Goal: Complete application form: Complete application form

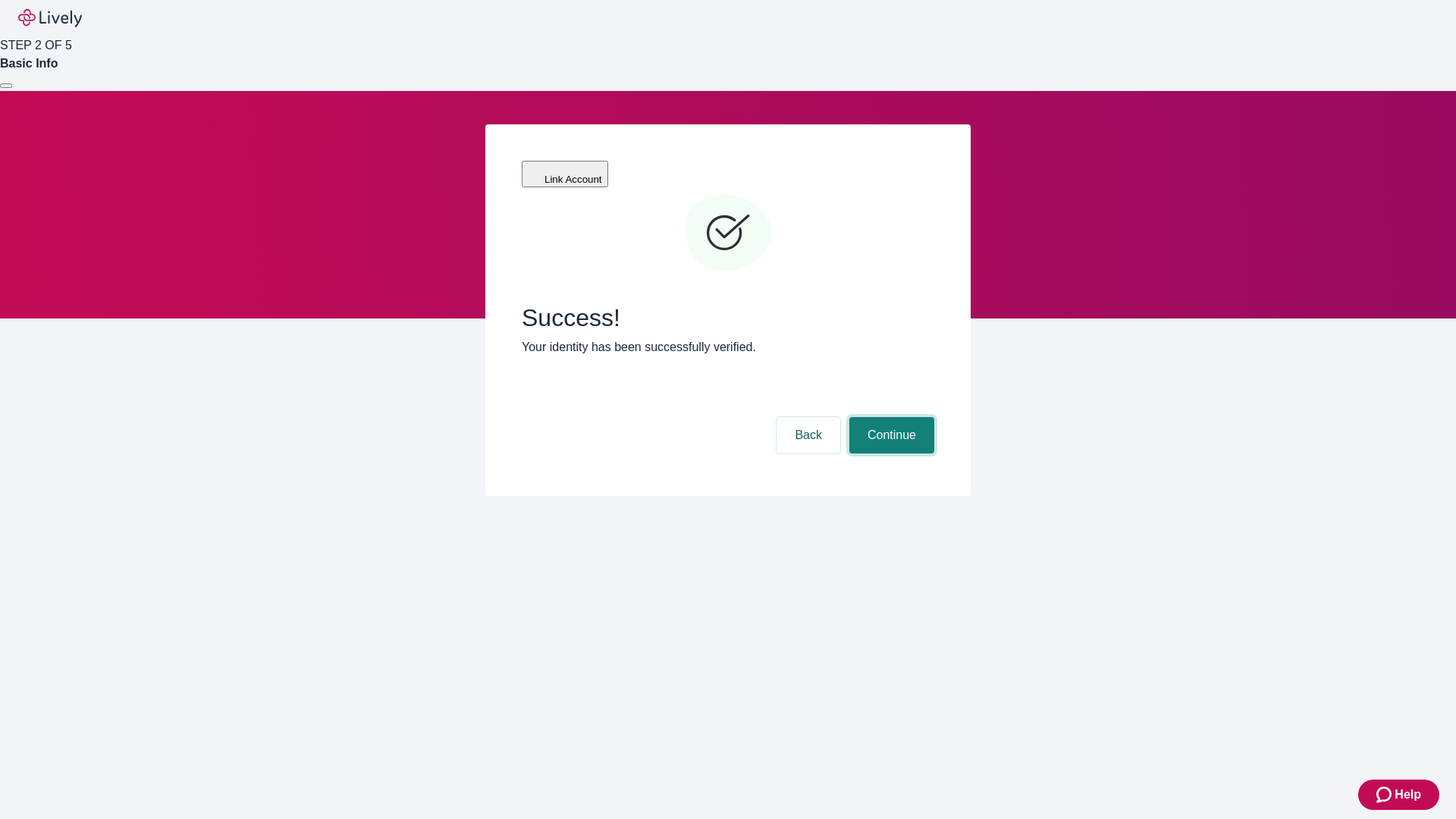
click at [890, 417] on button "Continue" at bounding box center [891, 434] width 85 height 36
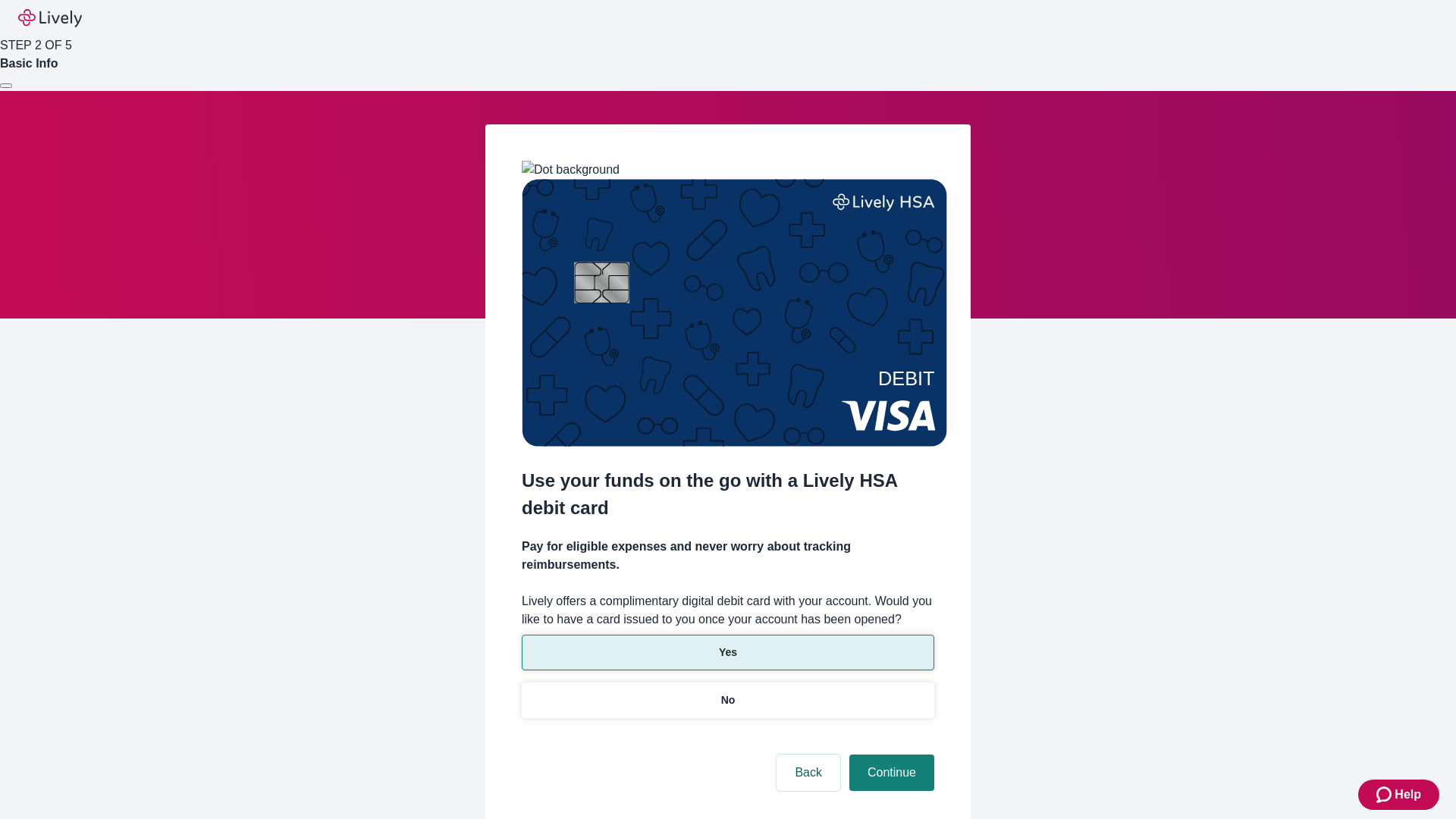
click at [728, 645] on p "Yes" at bounding box center [728, 653] width 18 height 16
click at [890, 754] on button "Continue" at bounding box center [891, 772] width 85 height 36
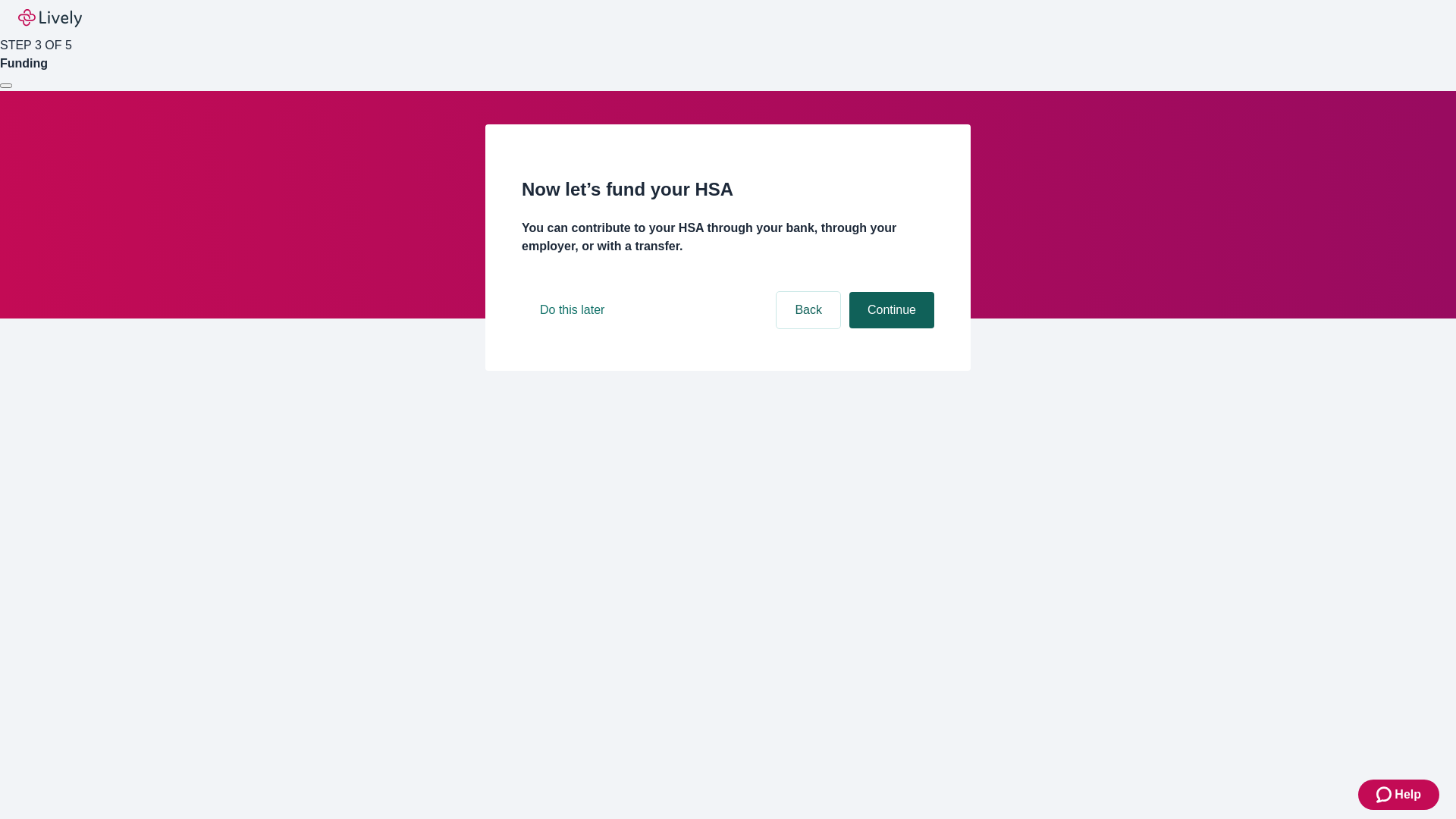
click at [890, 328] on button "Continue" at bounding box center [891, 310] width 85 height 36
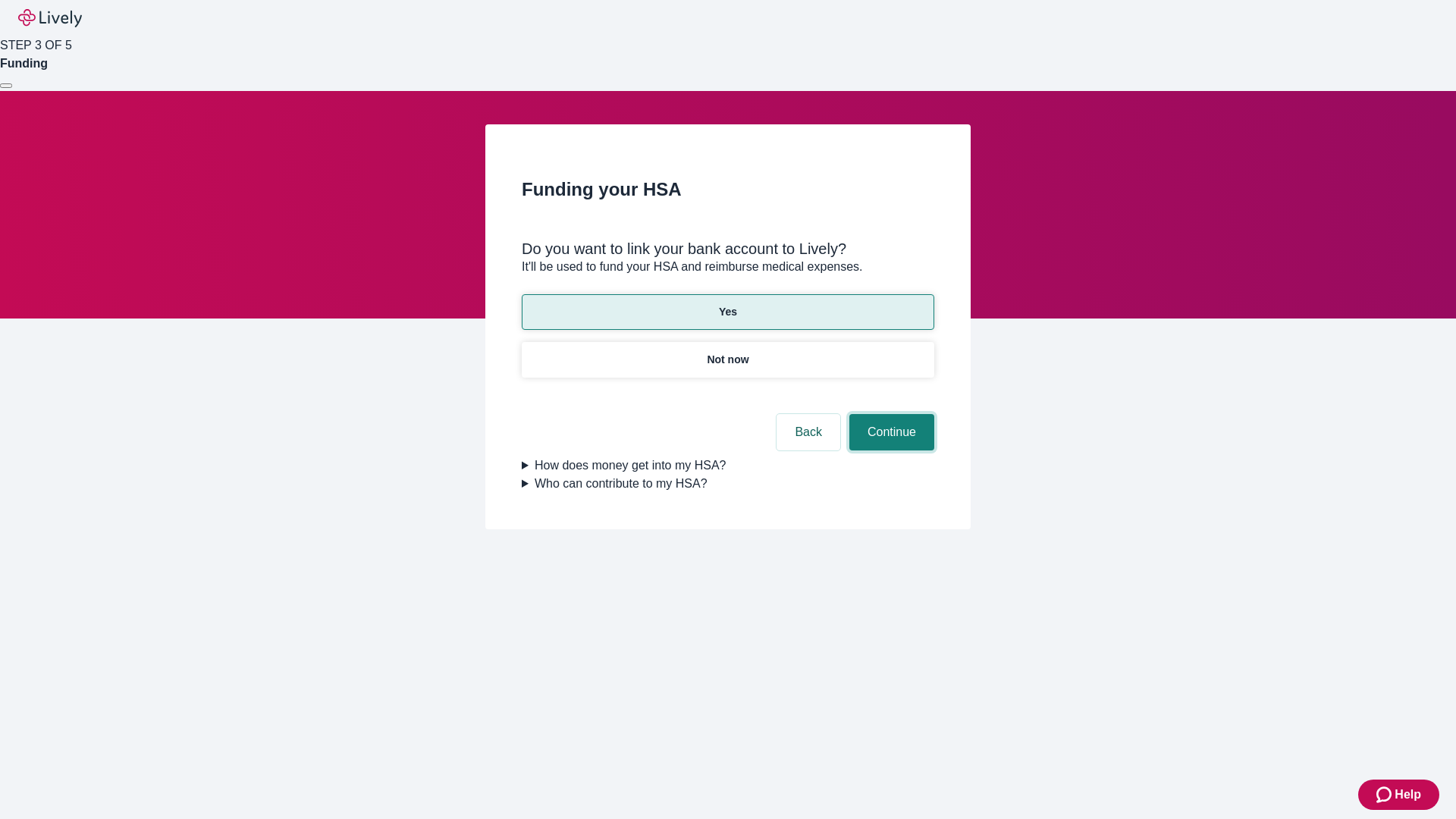
click at [890, 414] on button "Continue" at bounding box center [891, 432] width 85 height 36
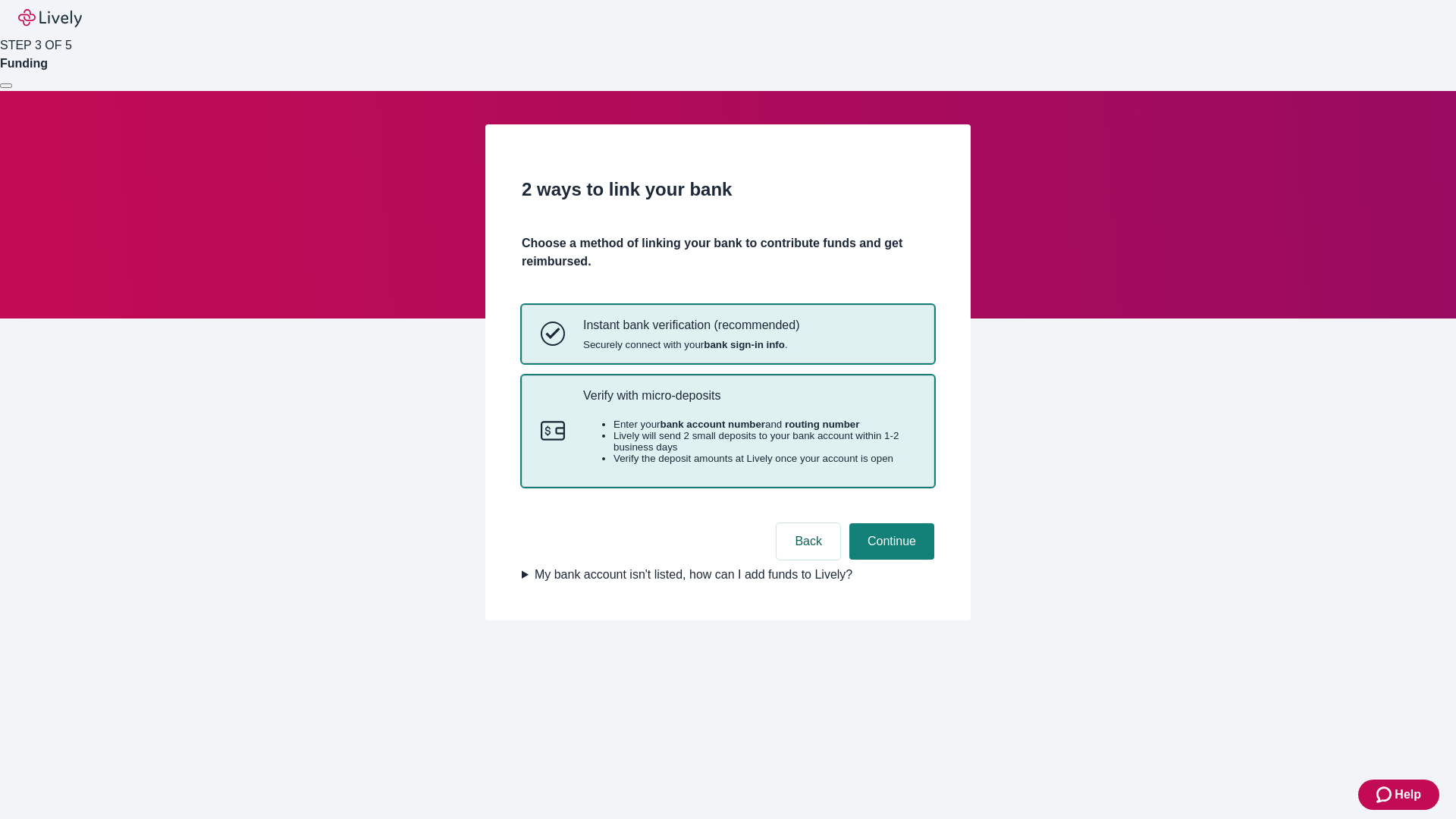
click at [748, 402] on p "Verify with micro-deposits" at bounding box center [749, 395] width 332 height 14
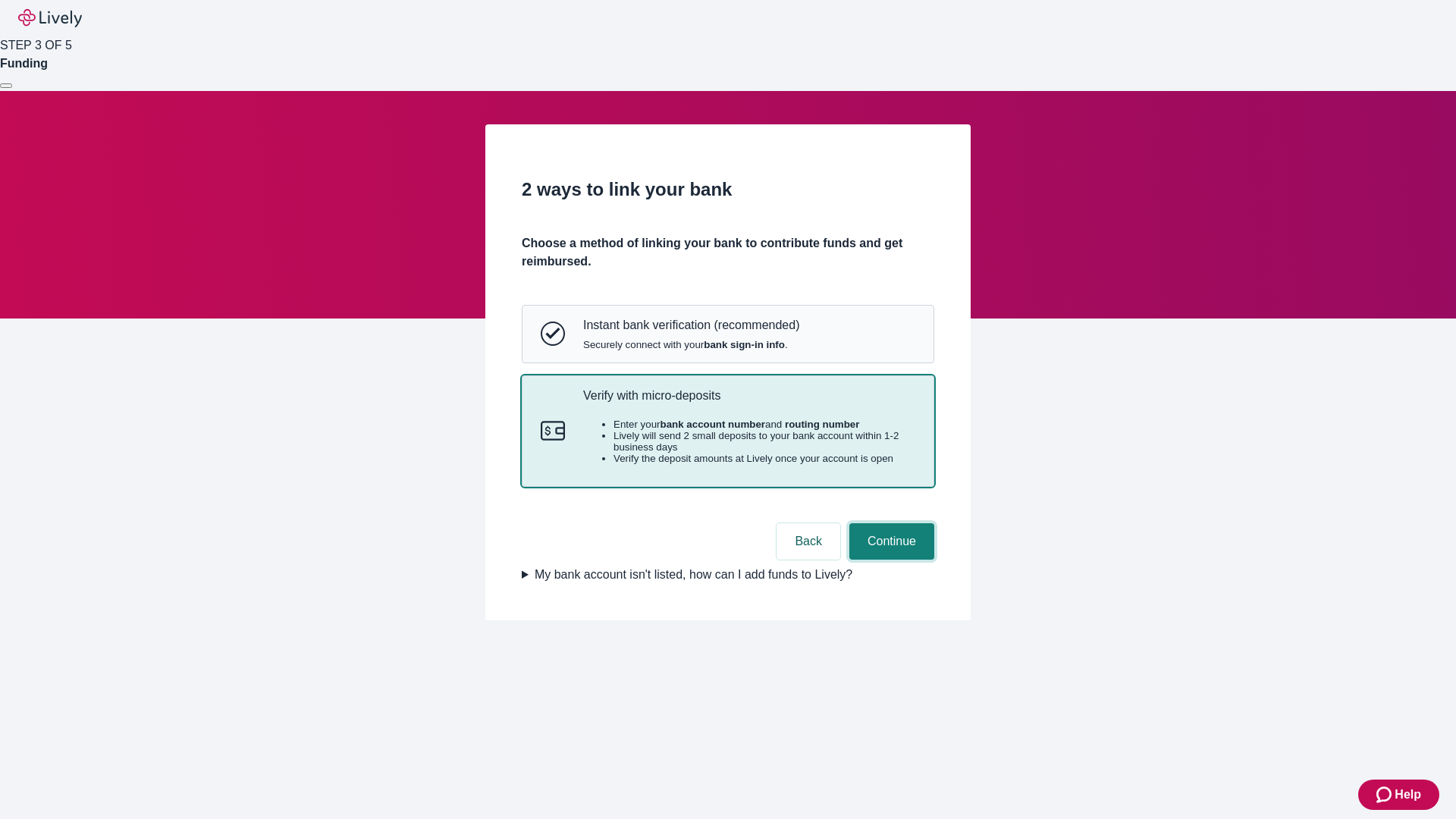
click at [890, 559] on button "Continue" at bounding box center [891, 541] width 85 height 36
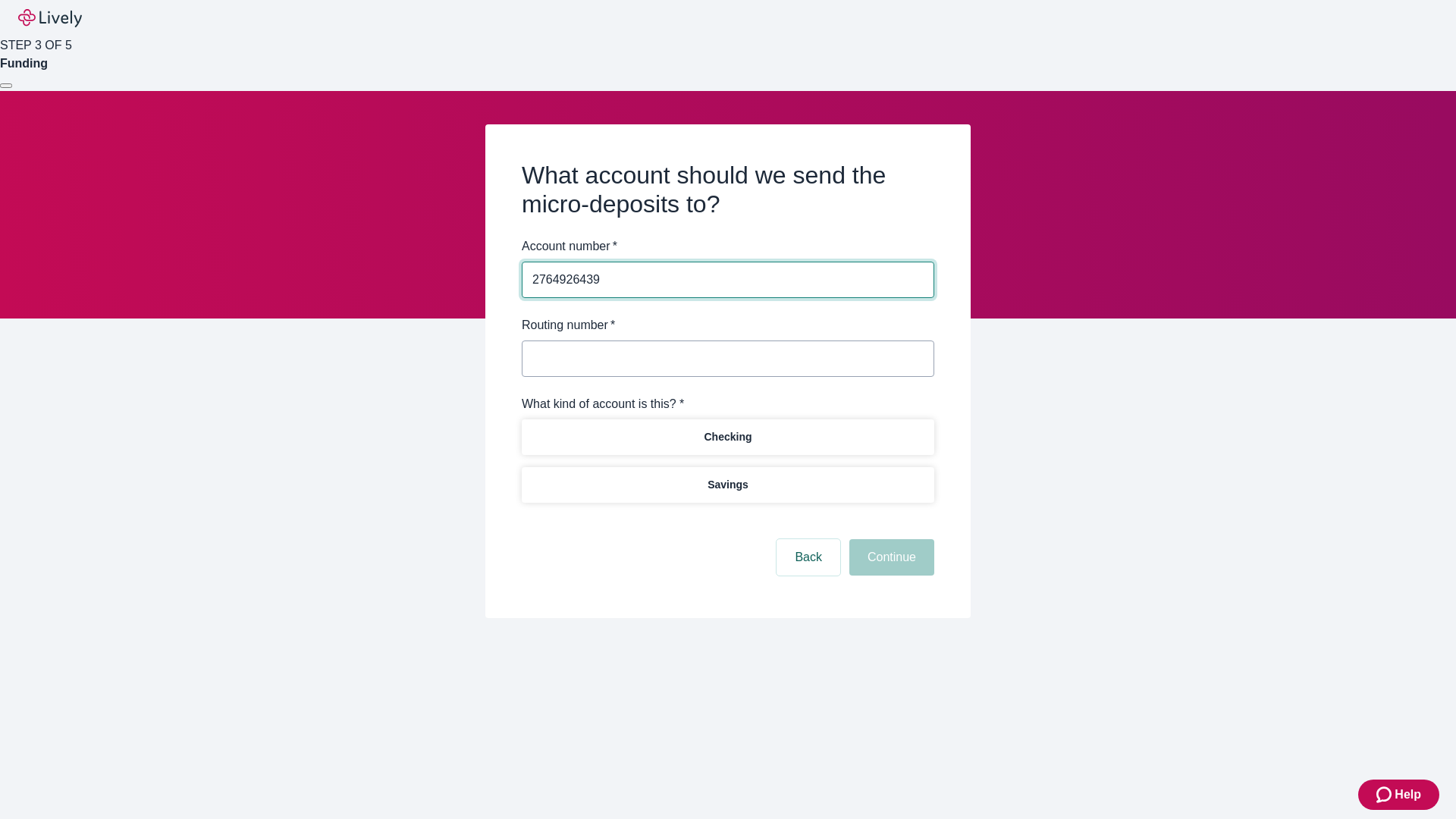
type input "2764926439"
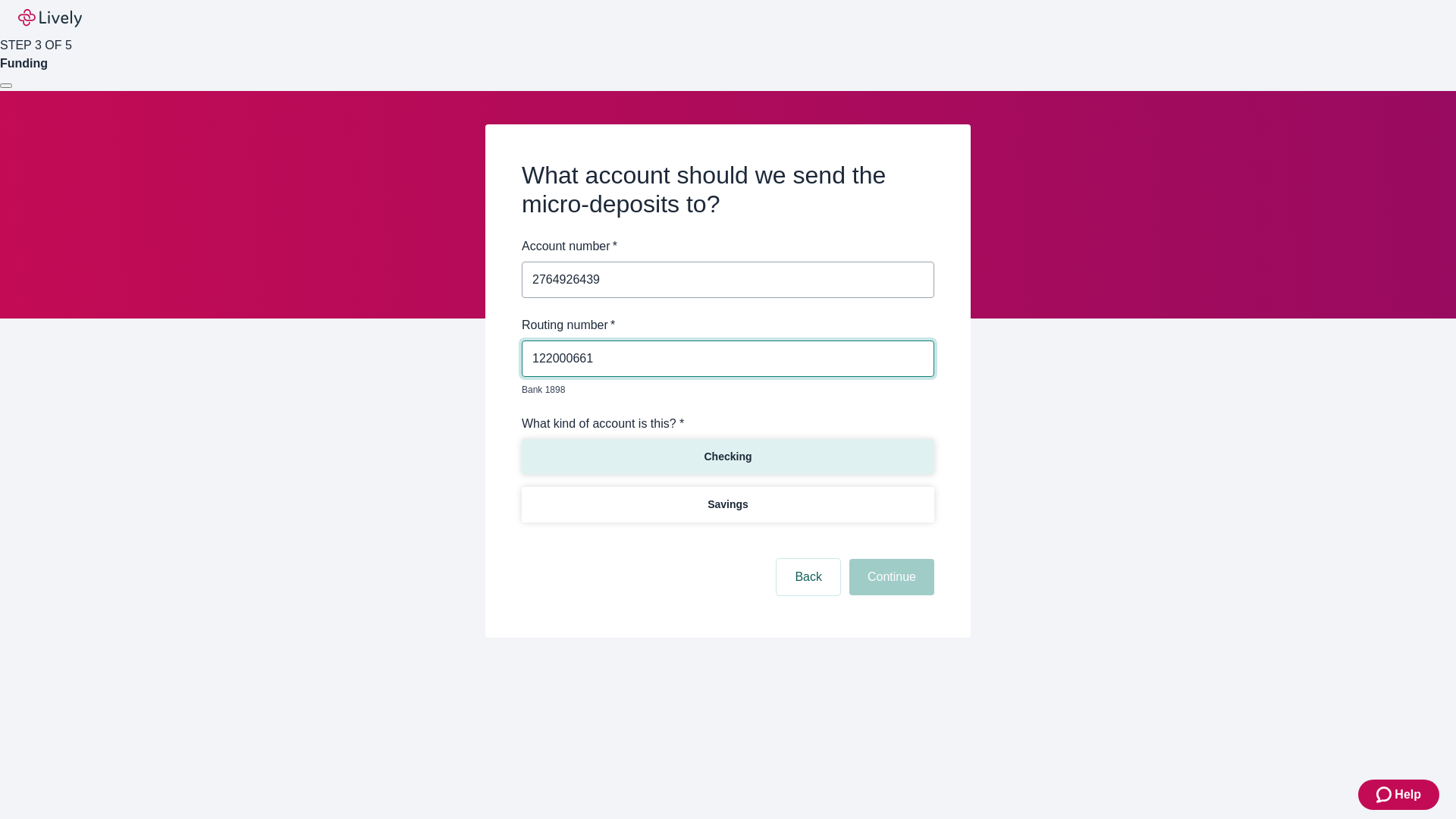
type input "122000661"
click at [728, 449] on p "Checking" at bounding box center [728, 457] width 48 height 16
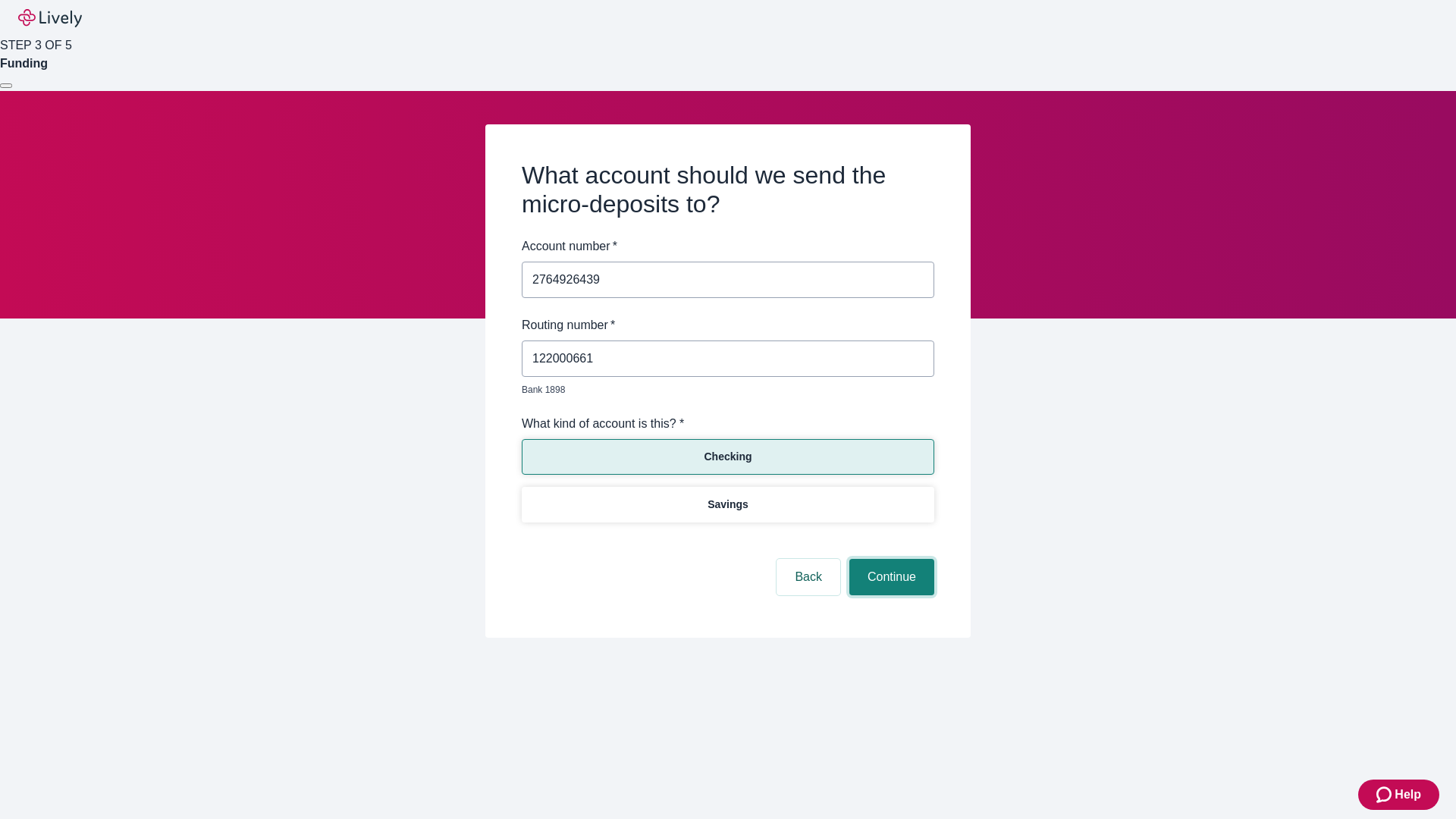
click at [890, 559] on button "Continue" at bounding box center [891, 577] width 85 height 36
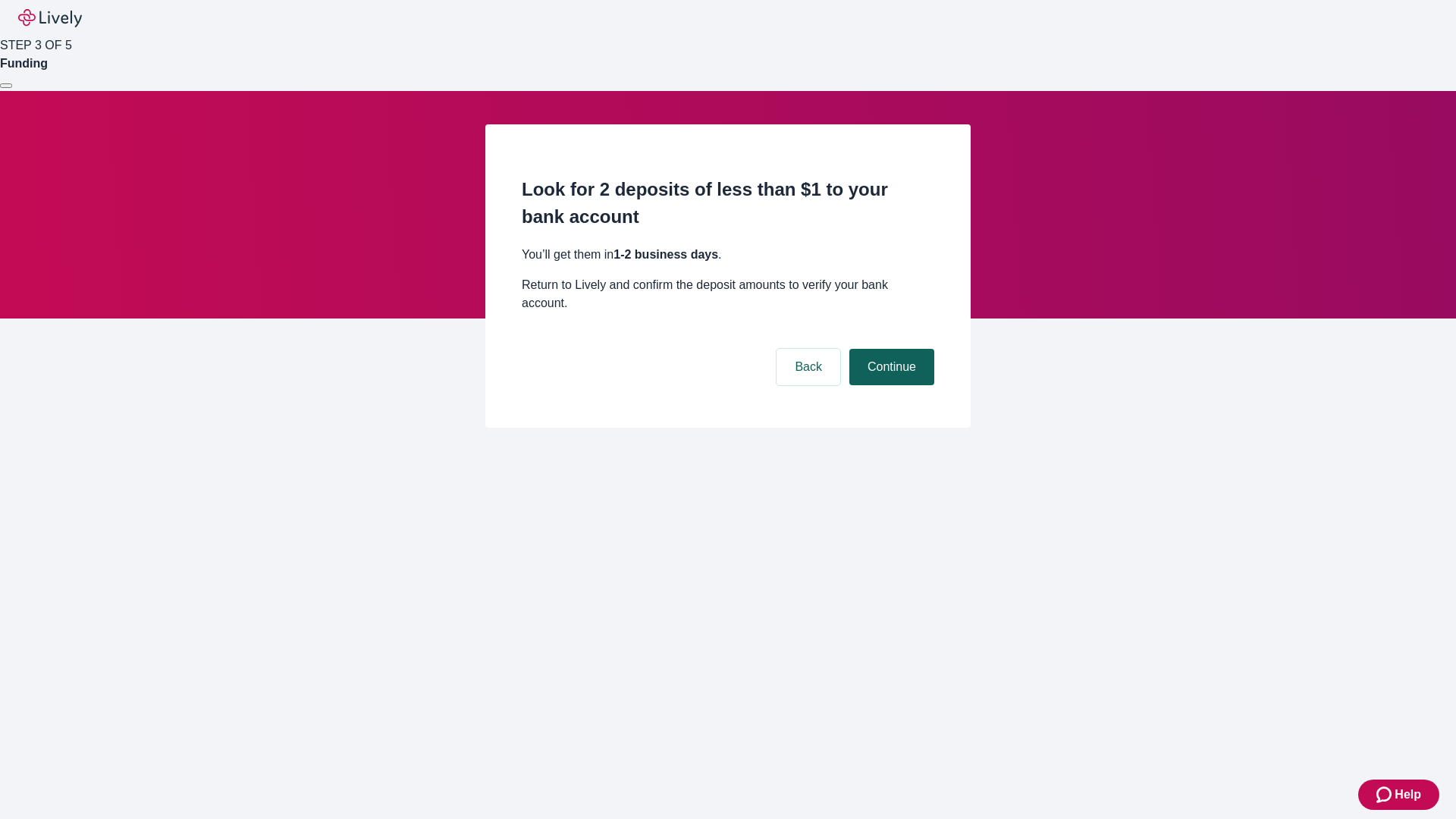
click at [890, 349] on button "Continue" at bounding box center [891, 367] width 85 height 36
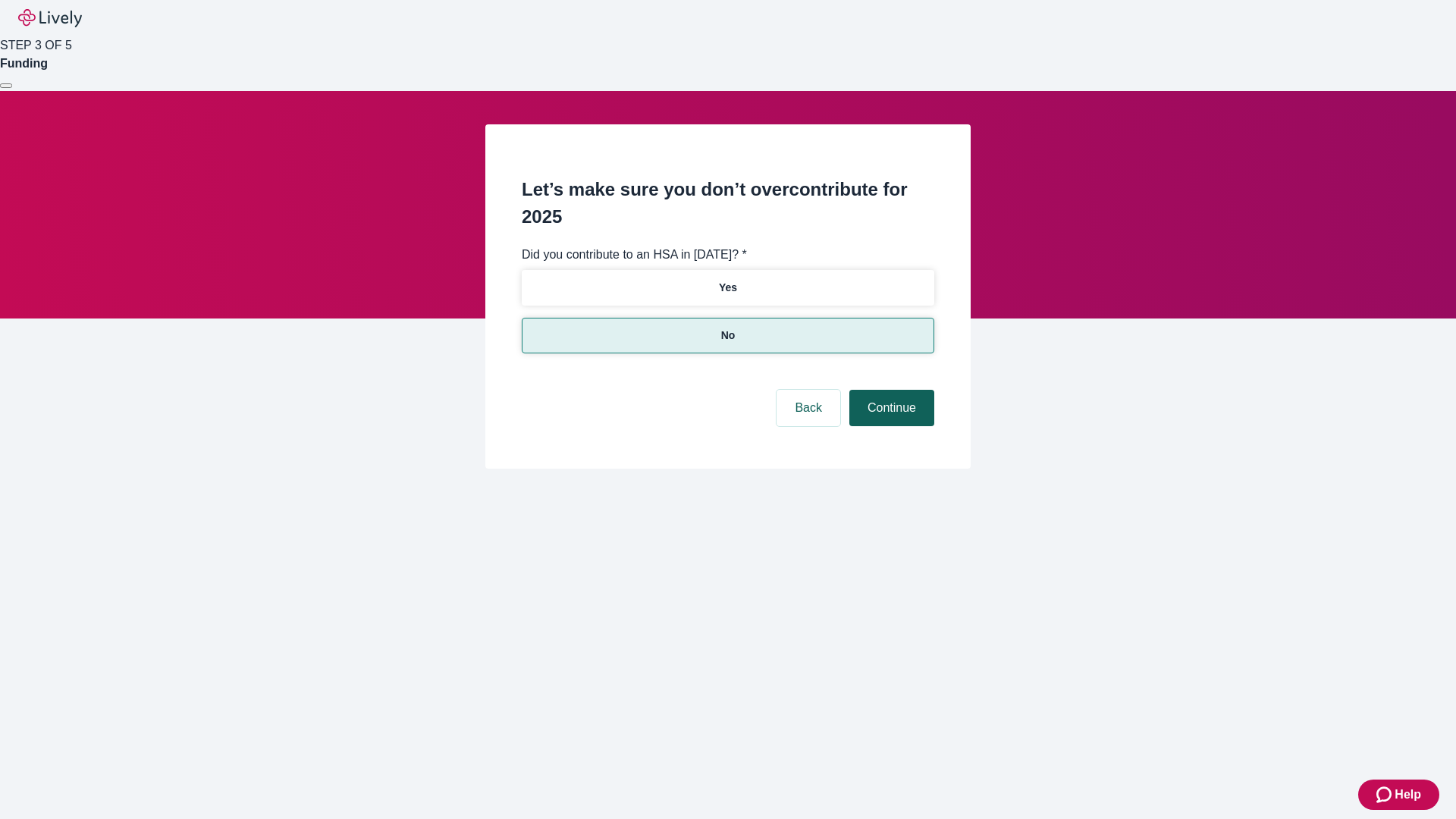
click at [890, 390] on button "Continue" at bounding box center [891, 408] width 85 height 36
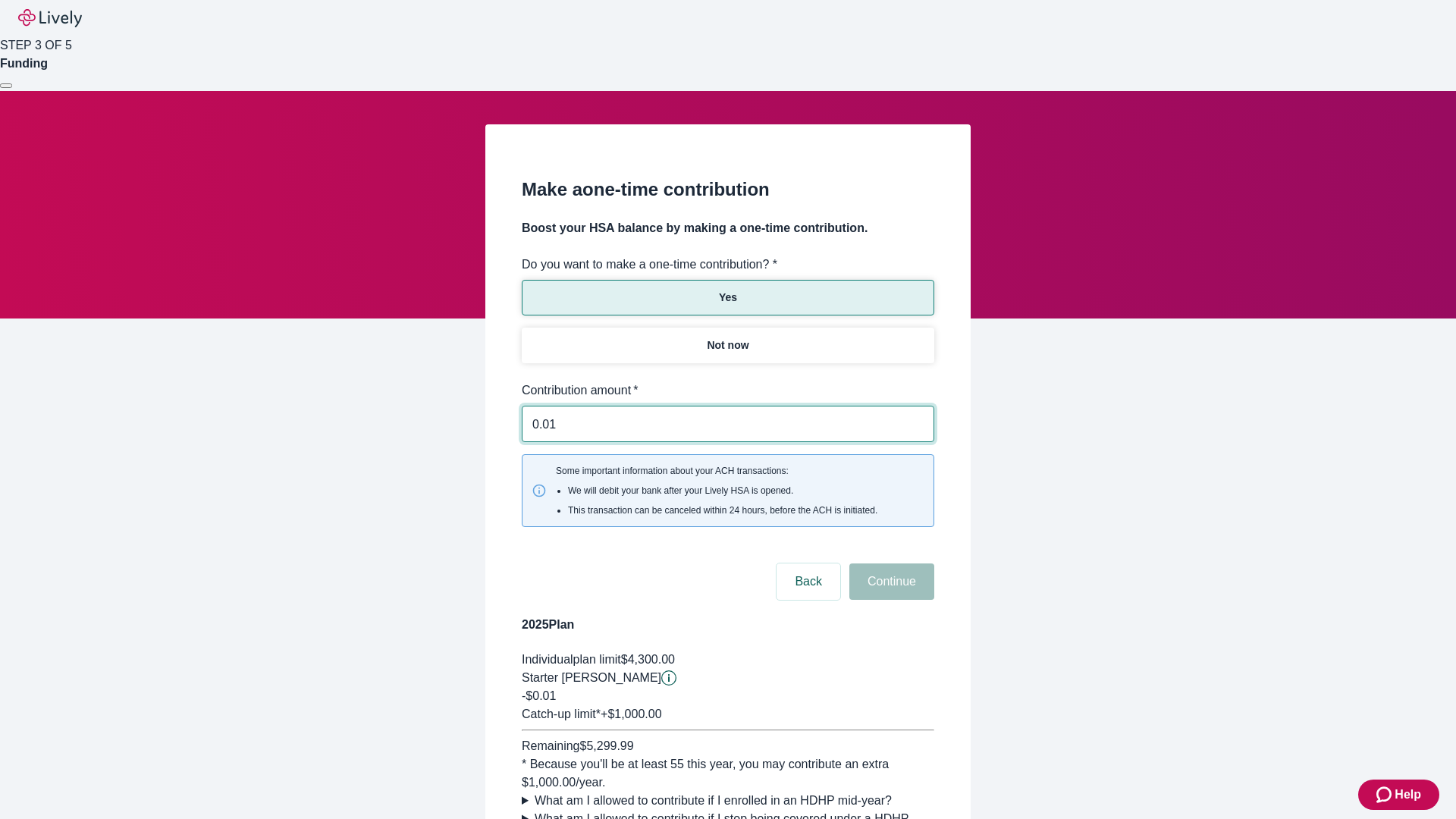
type input "0.01"
click at [890, 564] on button "Continue" at bounding box center [891, 581] width 85 height 36
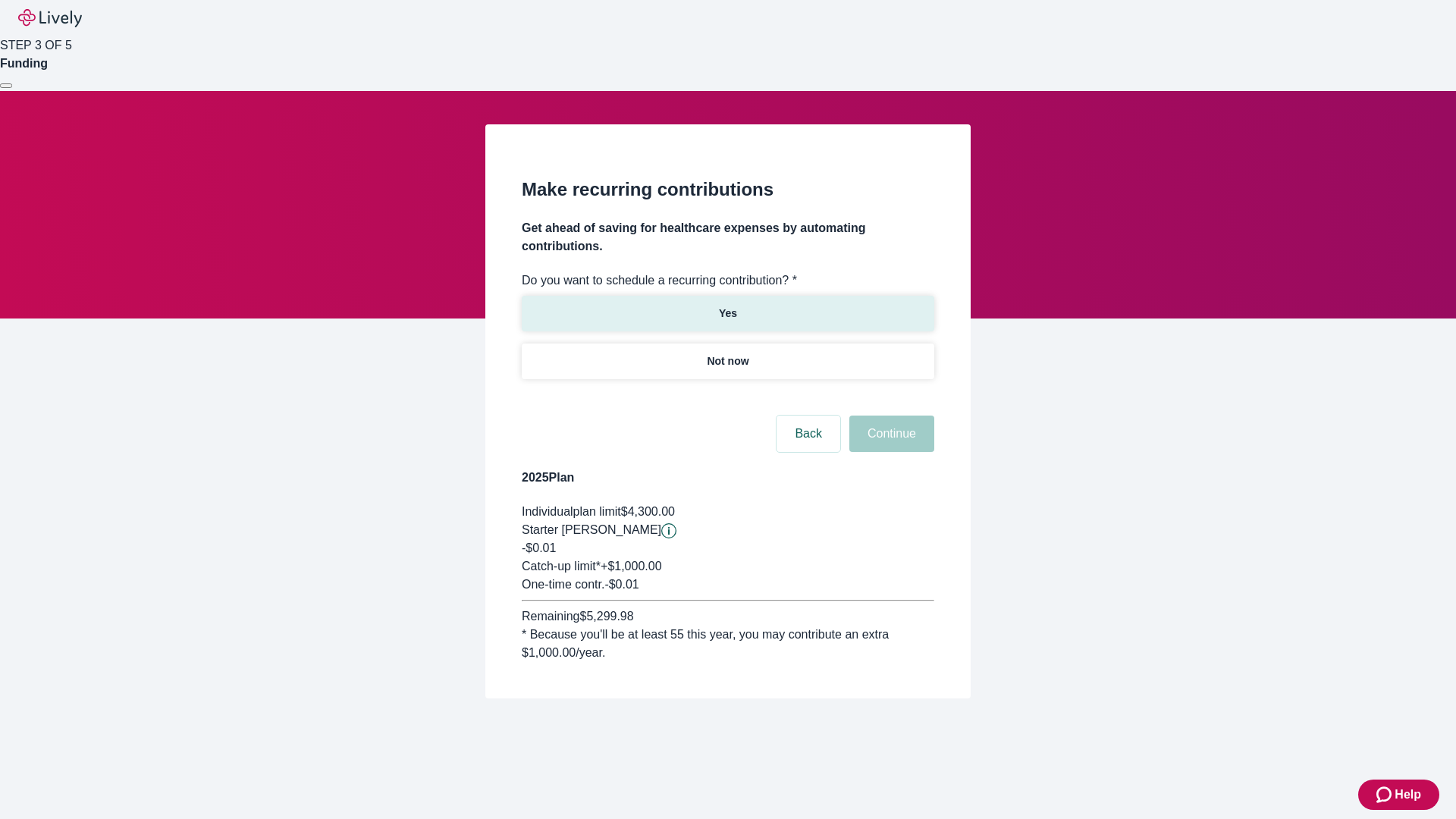
click at [728, 305] on p "Yes" at bounding box center [728, 313] width 18 height 16
click at [728, 397] on body "Help STEP 3 OF 5 Funding Make recurring contributions Get ahead of saving for h…" at bounding box center [728, 385] width 1456 height 771
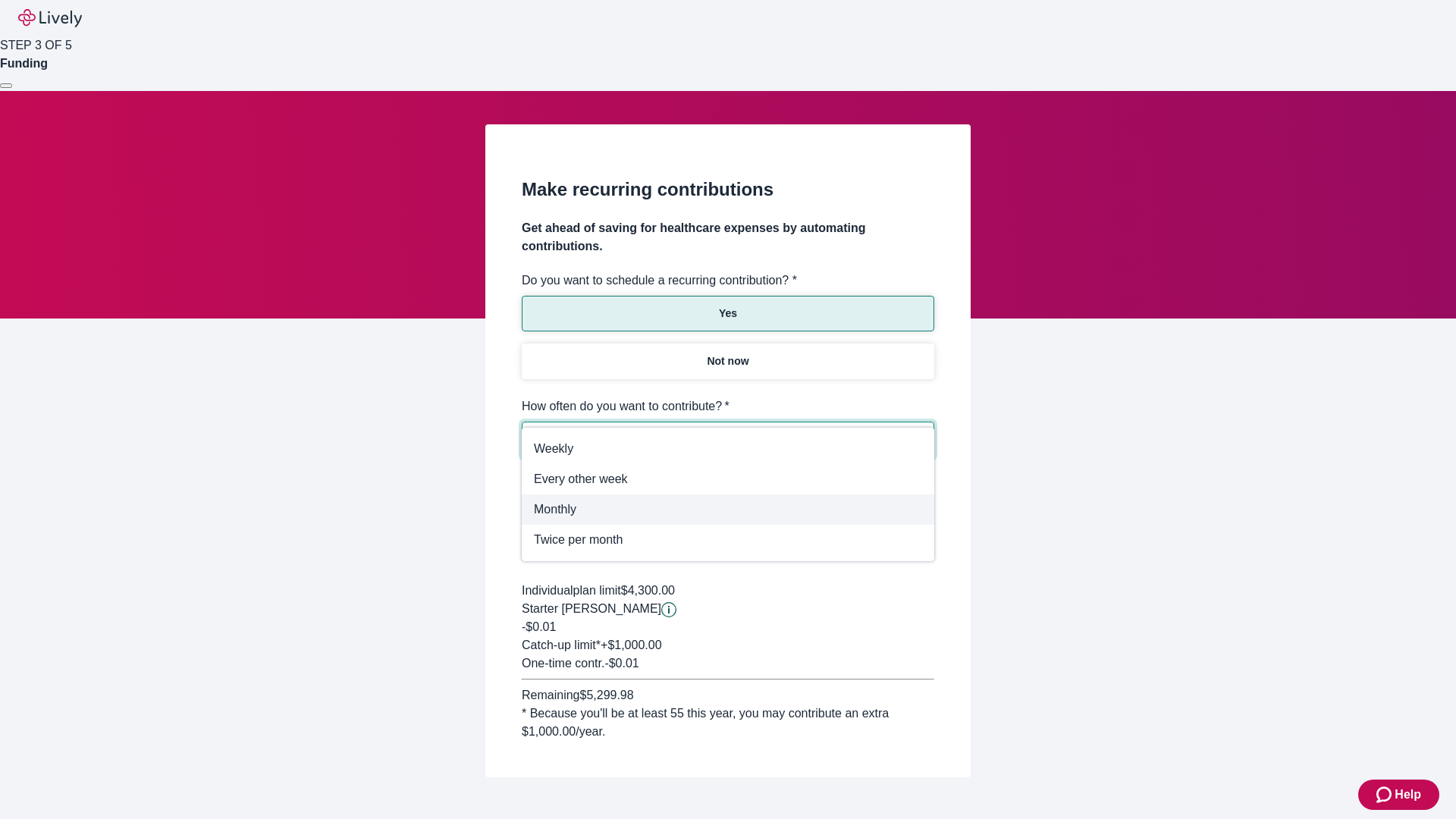
click at [728, 509] on span "Monthly" at bounding box center [728, 509] width 388 height 18
type input "Monthly"
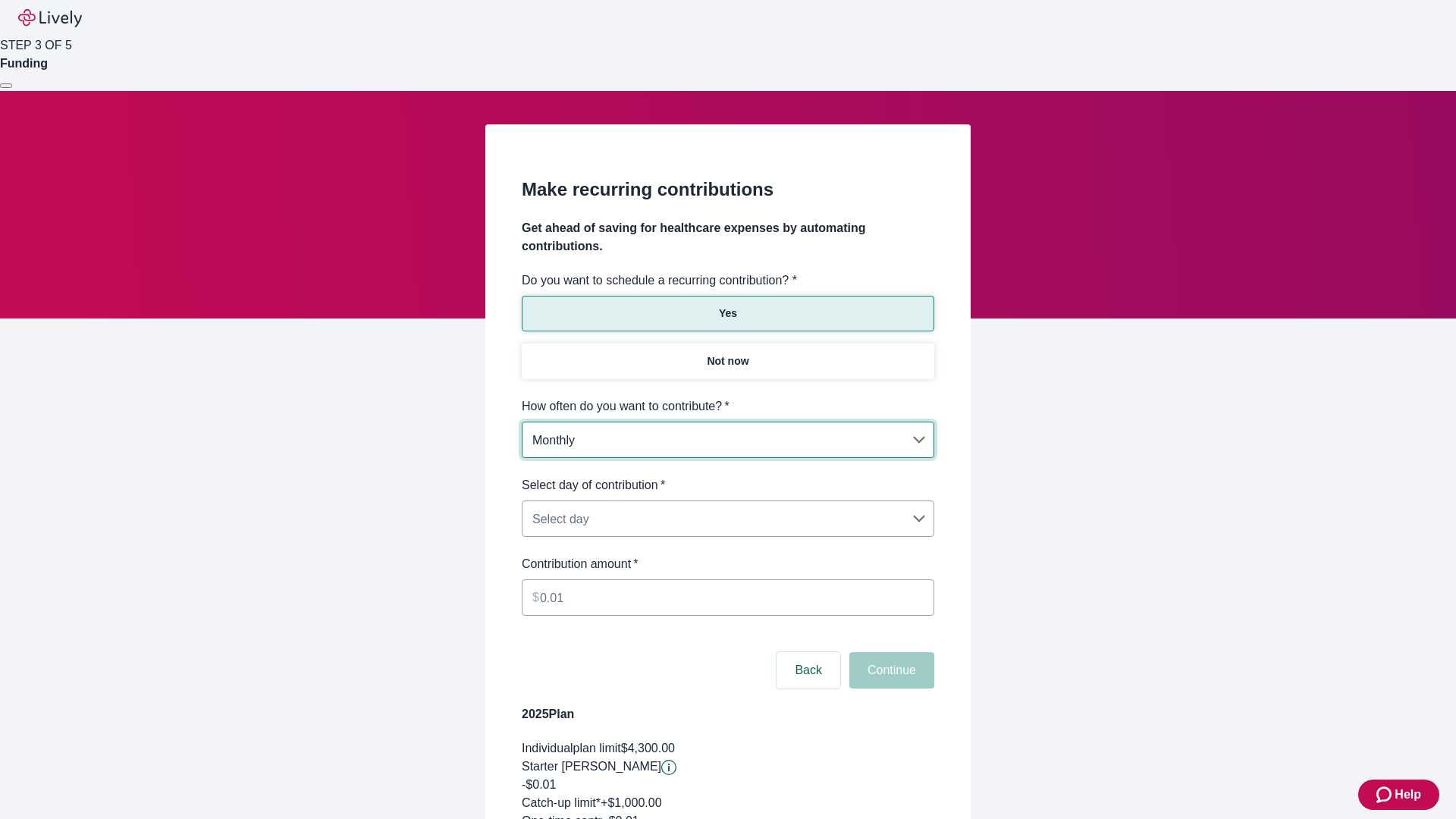
click at [728, 476] on body "Help STEP 3 OF 5 Funding Make recurring contributions Get ahead of saving for h…" at bounding box center [728, 504] width 1456 height 1008
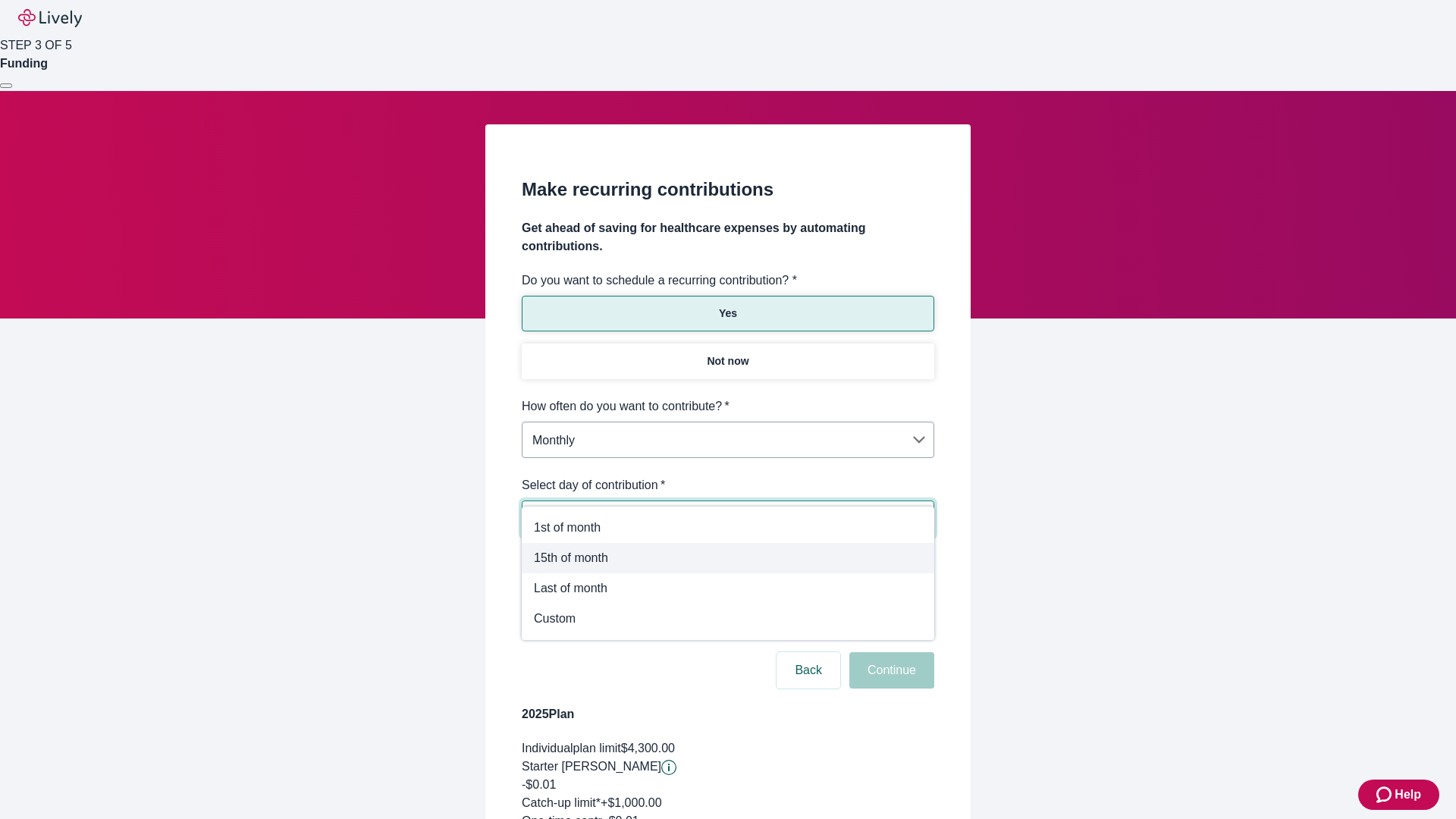
click at [728, 558] on span "15th of month" at bounding box center [728, 558] width 388 height 18
type input "Monthly15th"
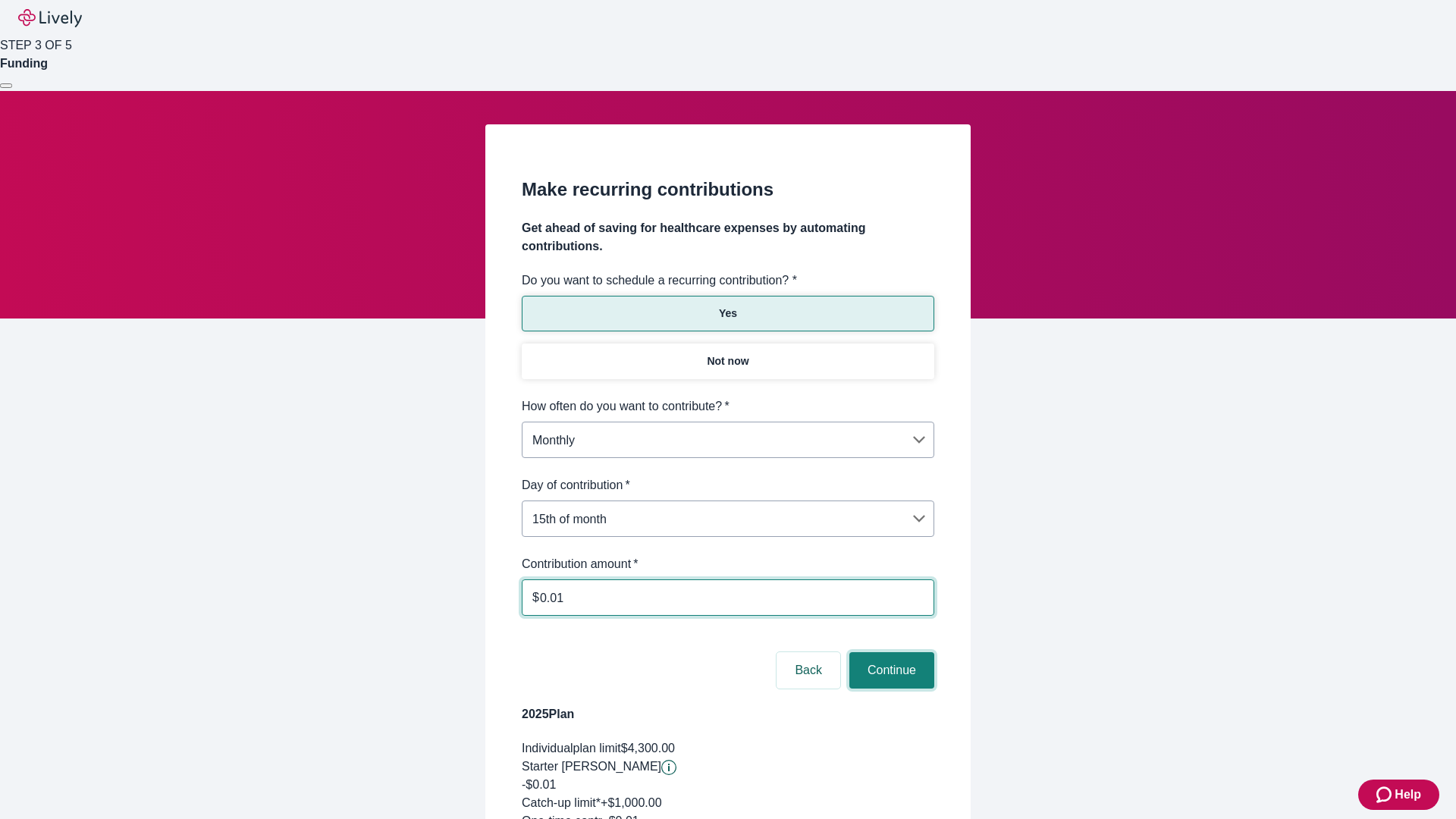
click at [890, 652] on button "Continue" at bounding box center [891, 669] width 85 height 36
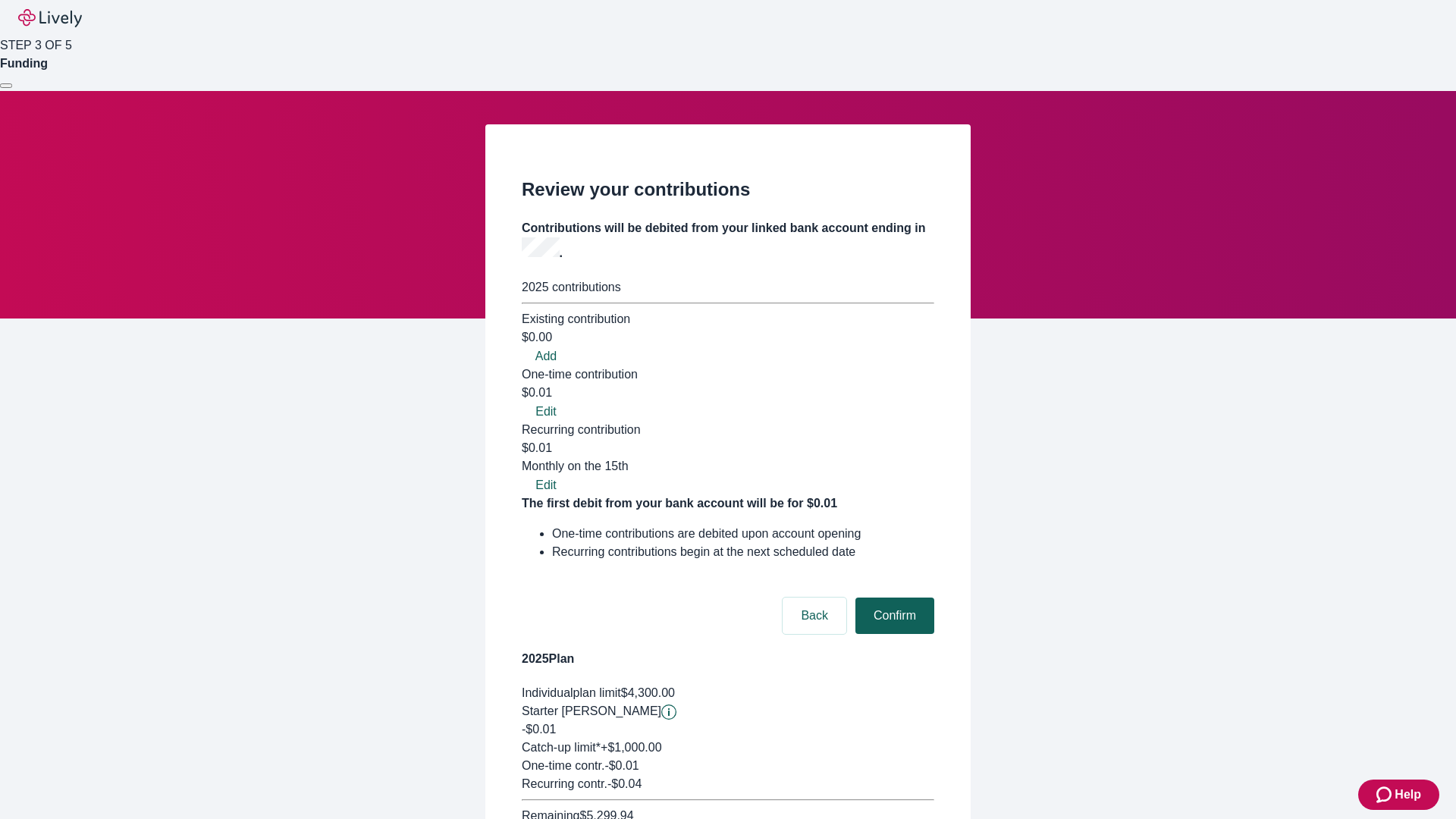
click at [892, 597] on button "Confirm" at bounding box center [895, 615] width 79 height 36
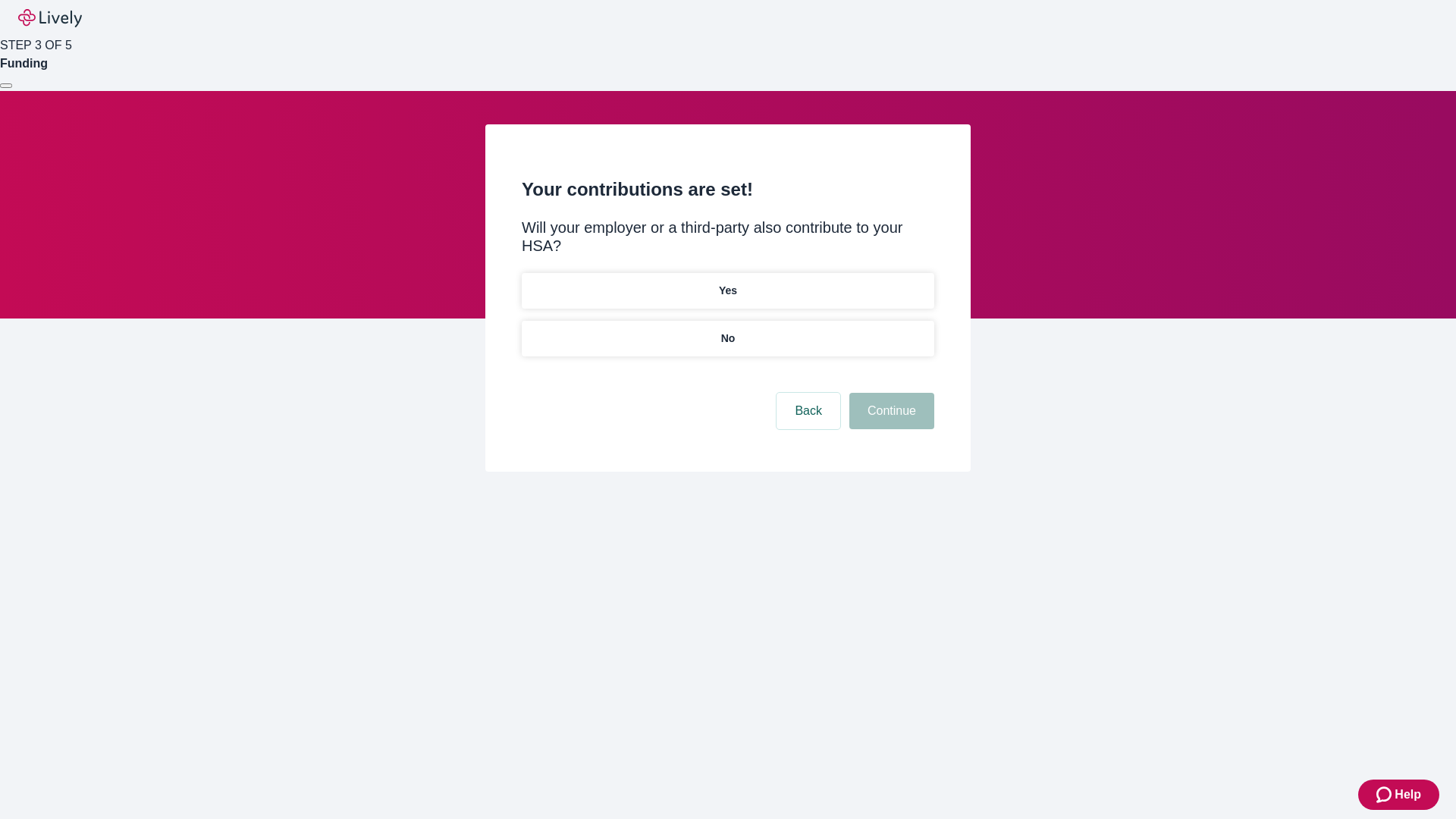
click at [728, 283] on p "Yes" at bounding box center [728, 291] width 18 height 16
click at [890, 393] on button "Continue" at bounding box center [891, 410] width 85 height 36
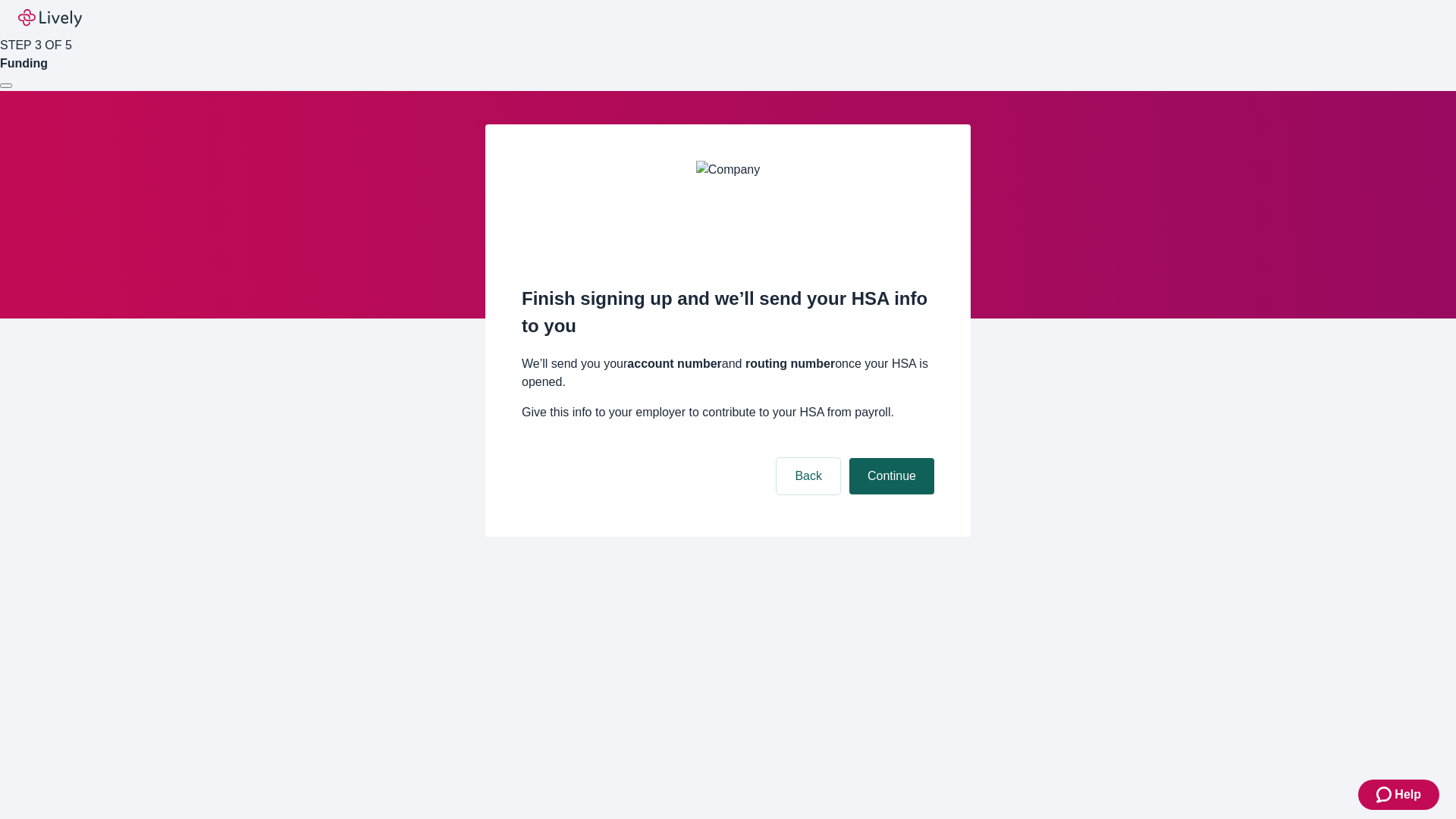
click at [890, 458] on button "Continue" at bounding box center [891, 475] width 85 height 36
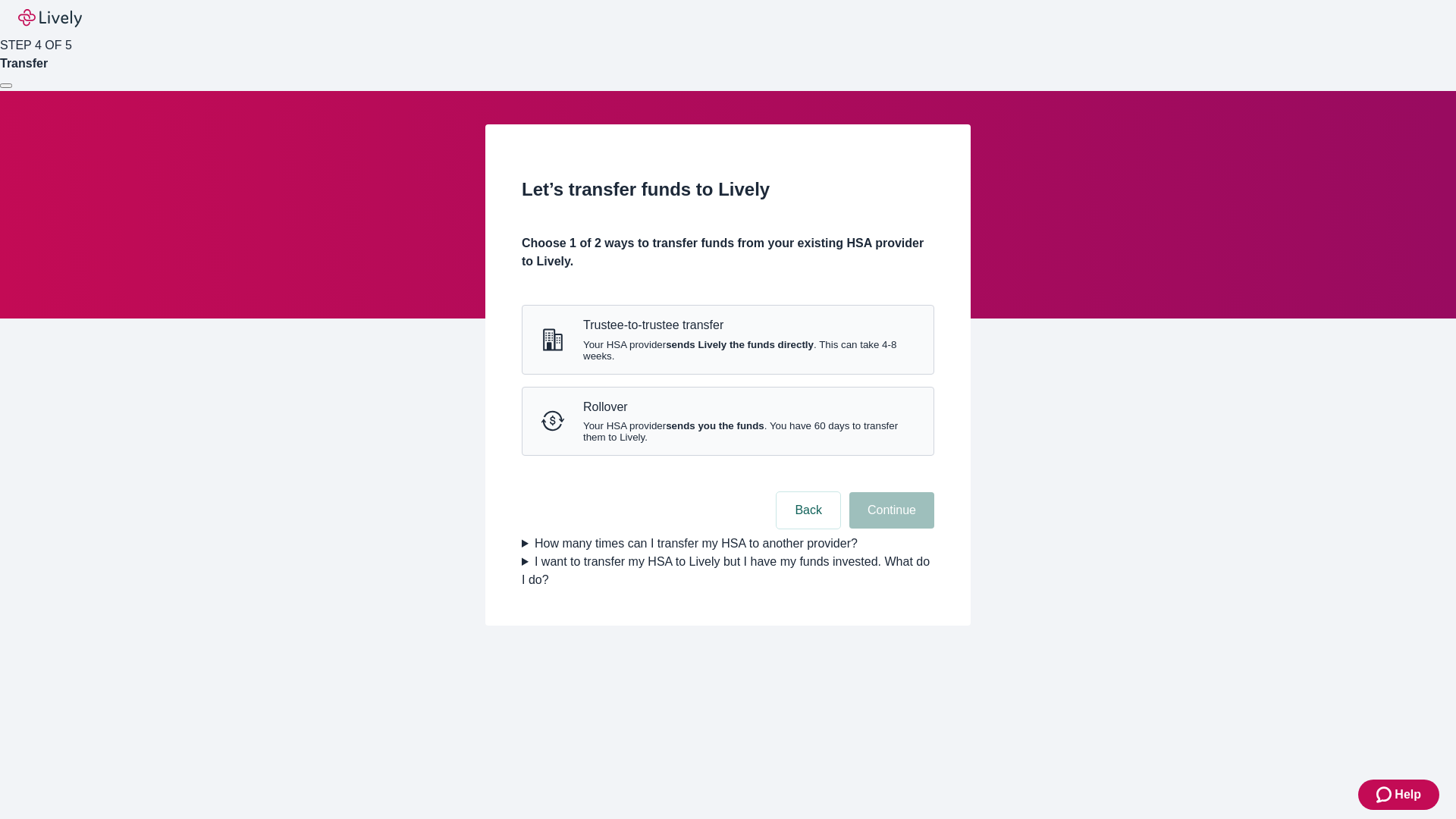
click at [728, 350] on strong "sends Lively the funds directly" at bounding box center [740, 345] width 148 height 12
click at [890, 529] on button "Continue" at bounding box center [891, 510] width 85 height 36
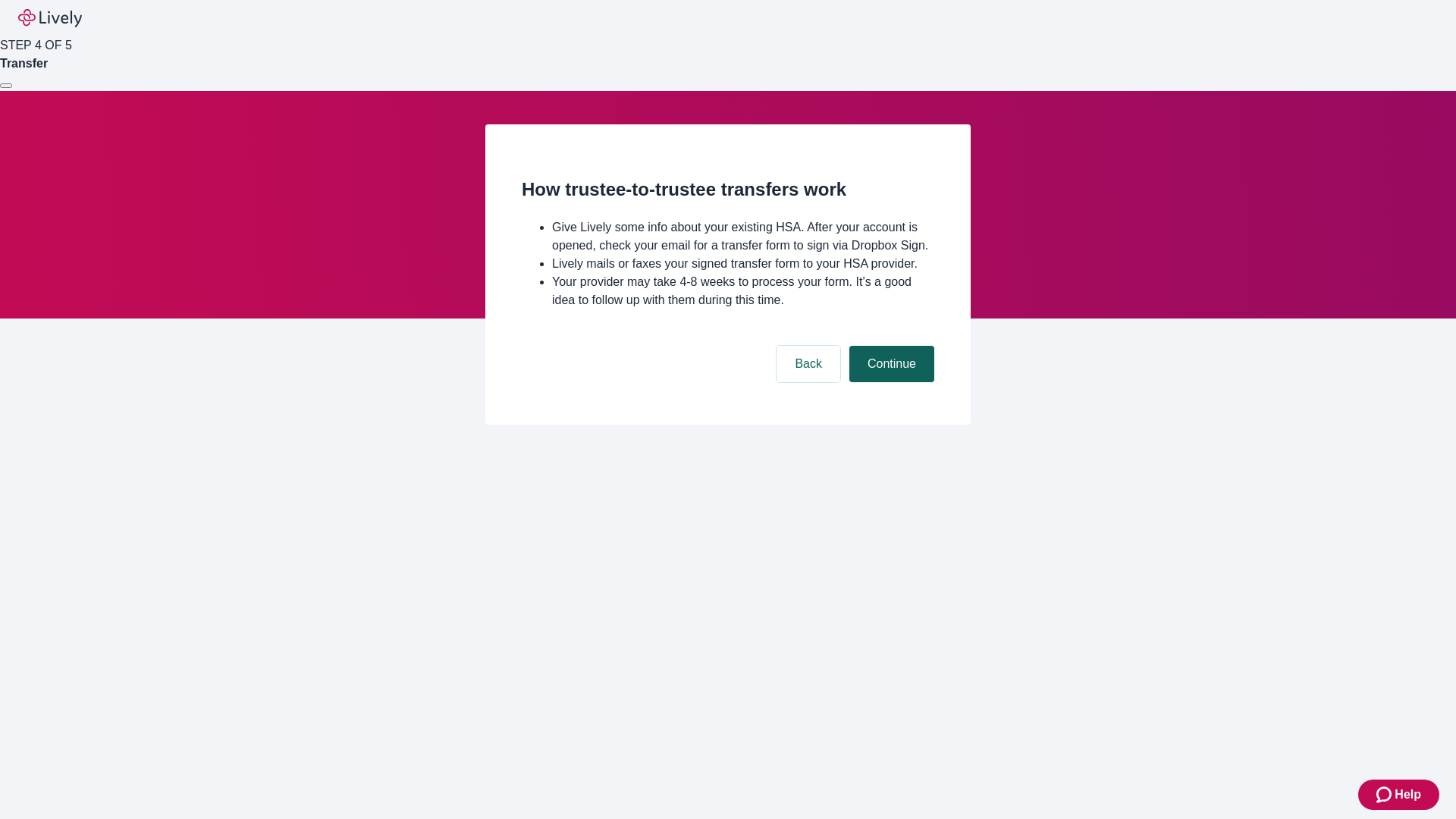
click at [890, 382] on button "Continue" at bounding box center [891, 363] width 85 height 36
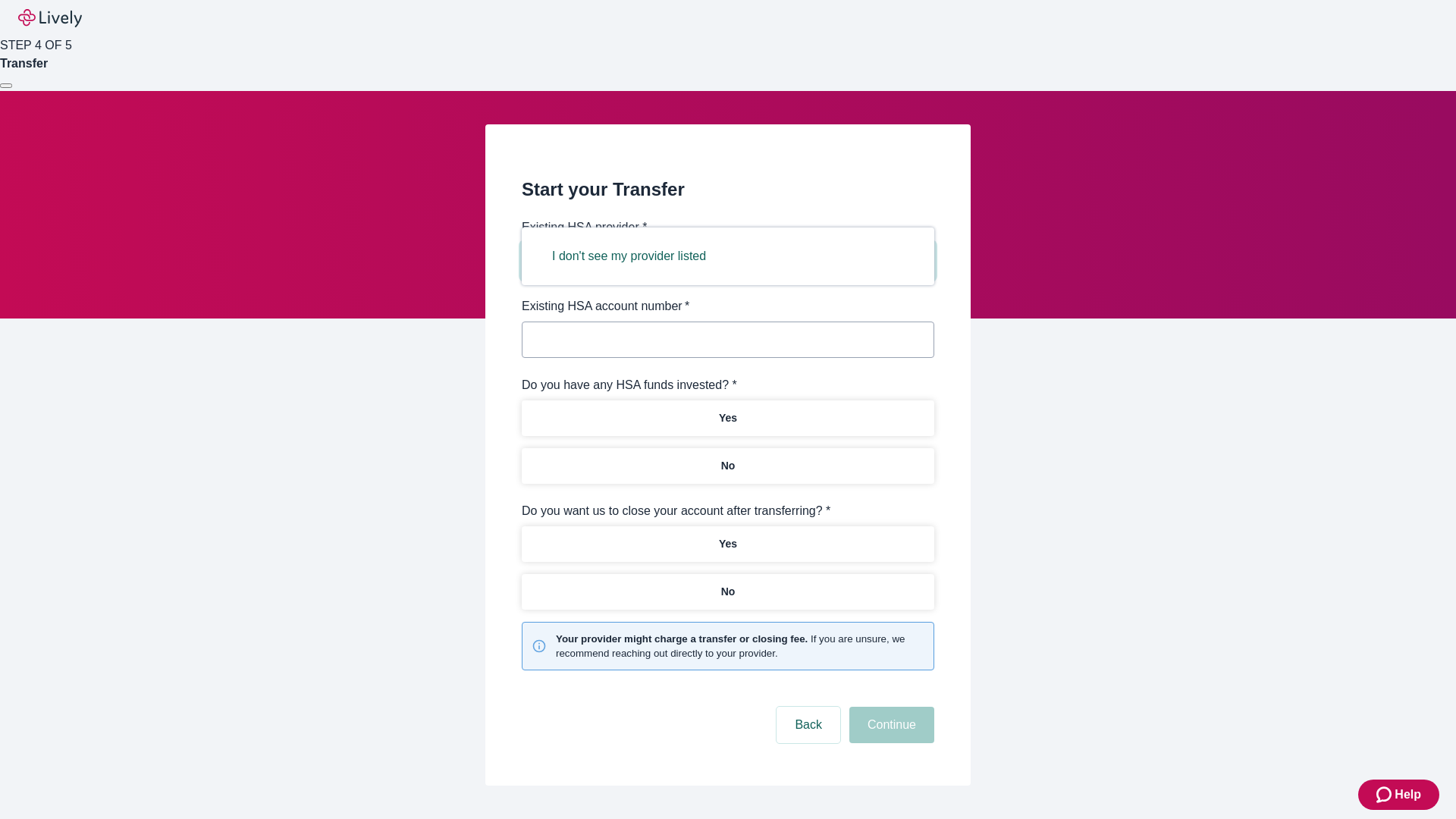
click at [634, 256] on button "I don't see my provider listed" at bounding box center [629, 255] width 191 height 36
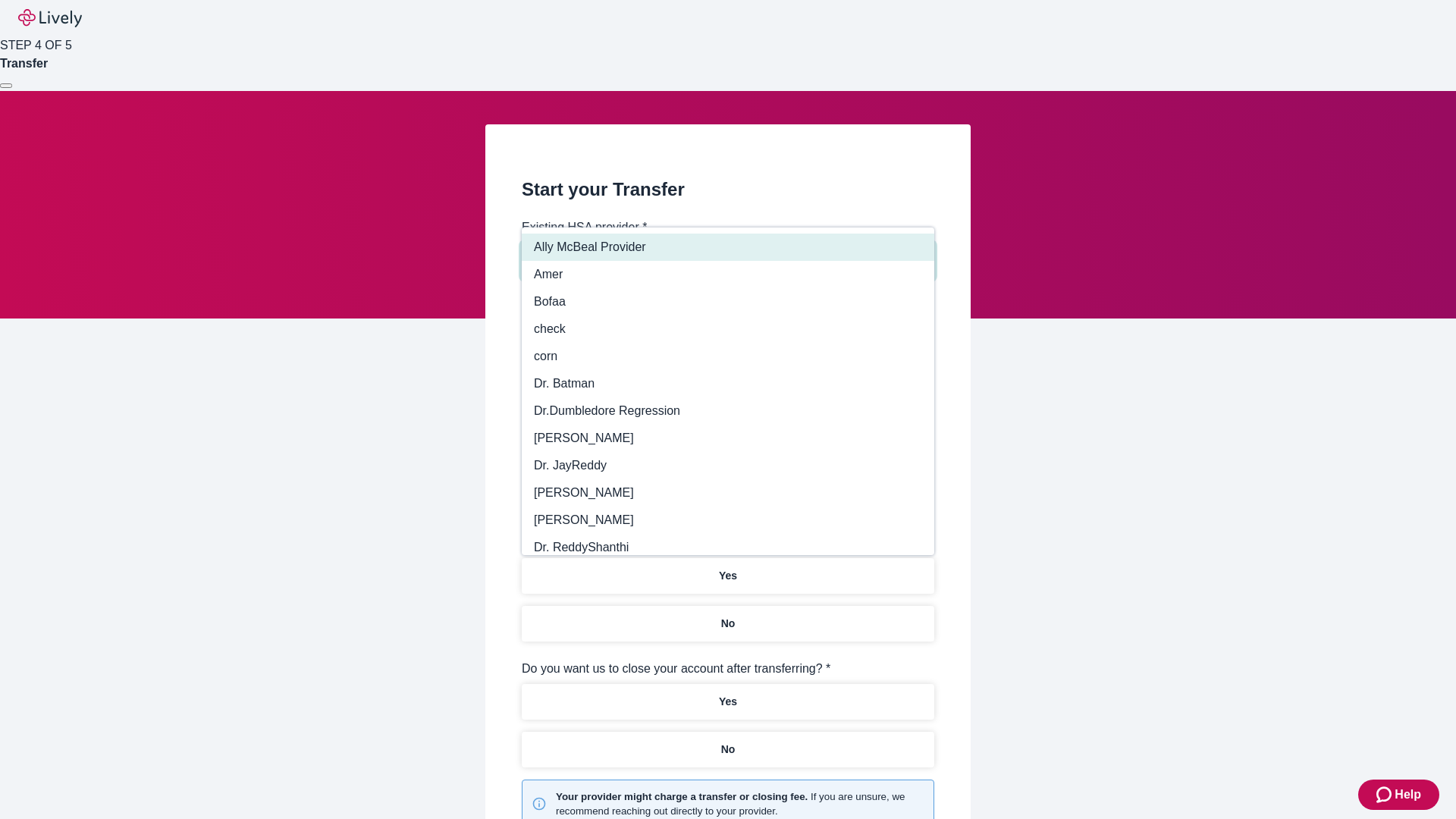
type input "Other"
type input "Health Equity"
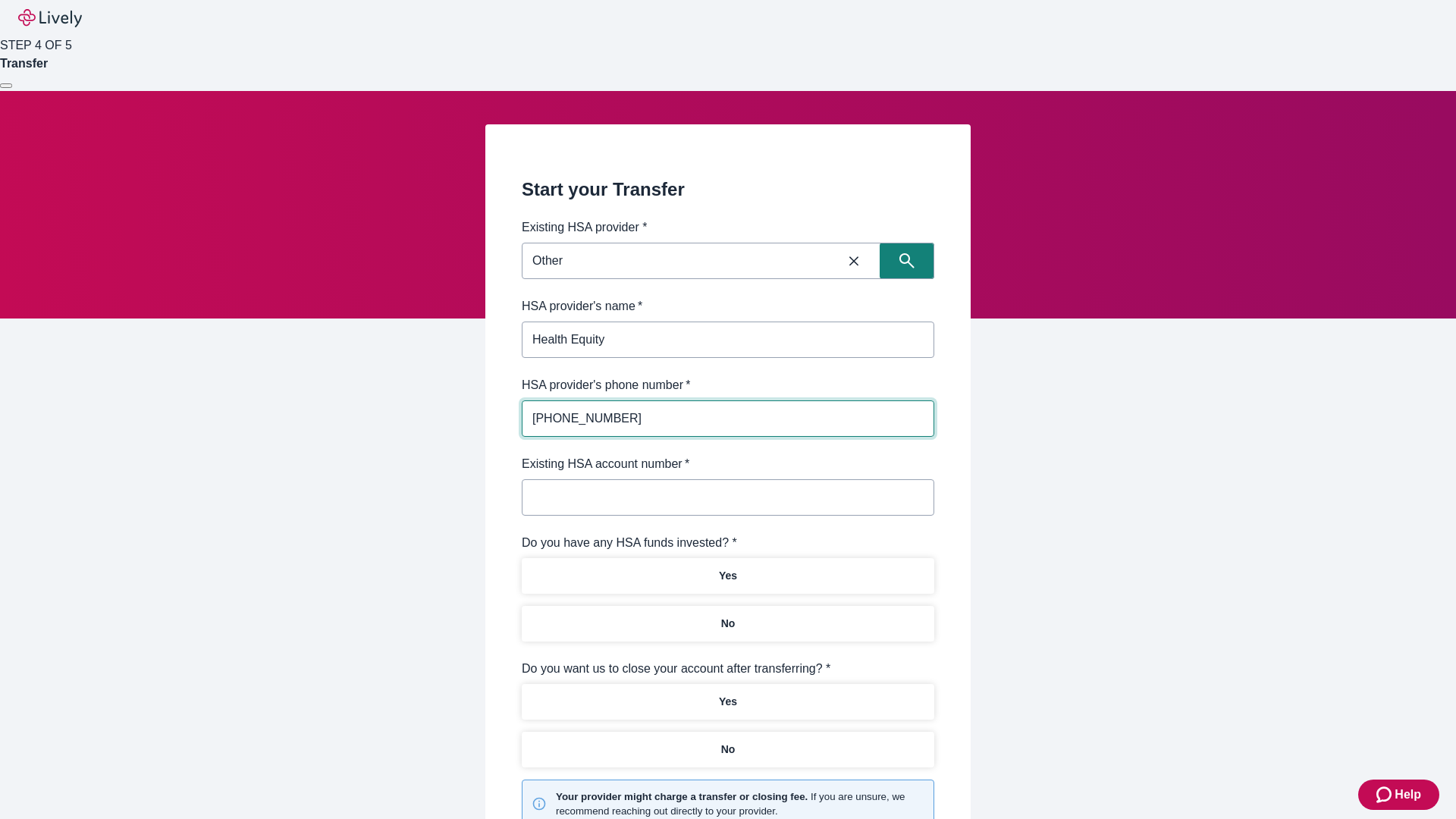
type input "[PHONE_NUMBER]"
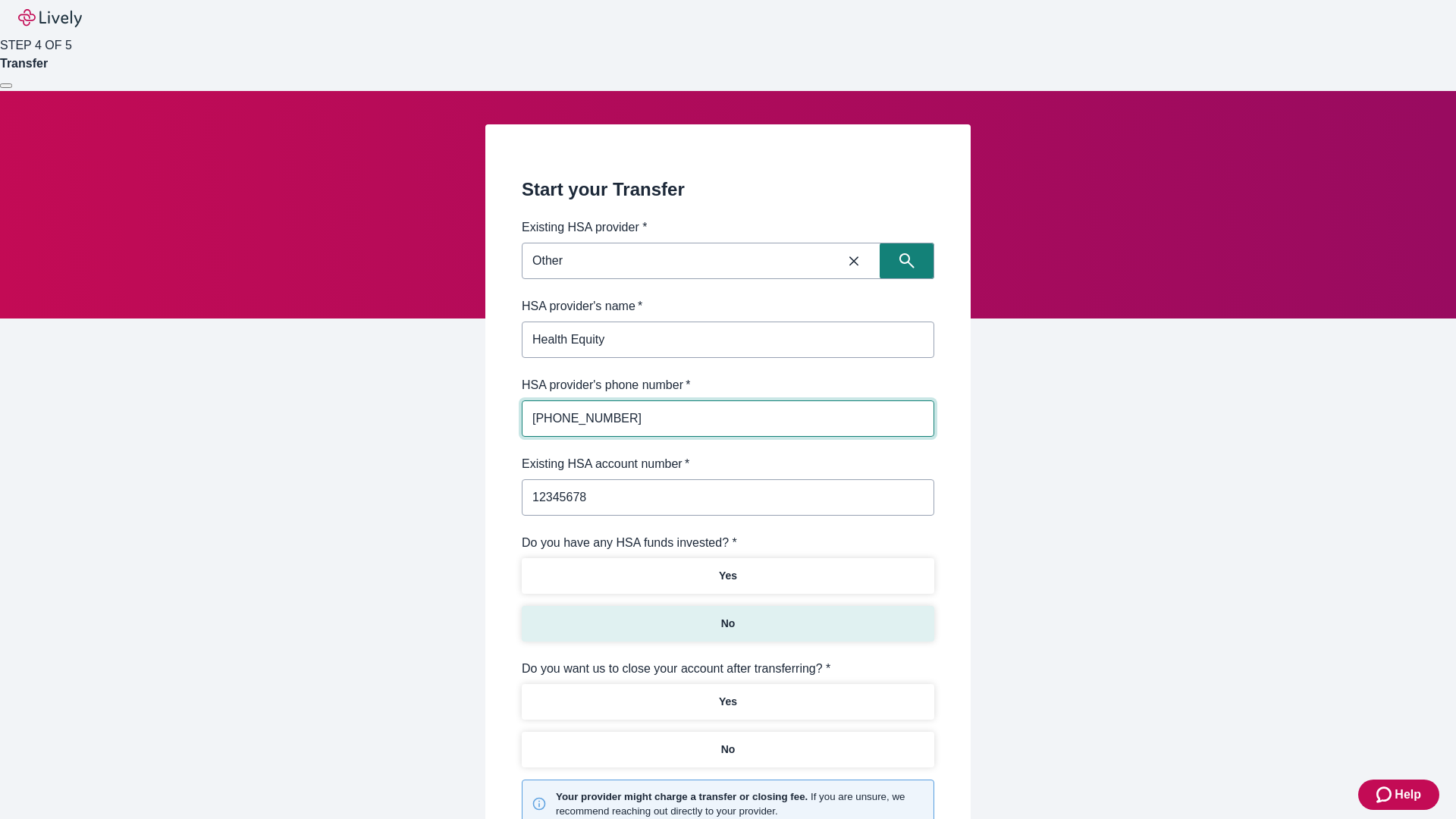
type input "12345678"
click at [728, 615] on p "No" at bounding box center [728, 623] width 14 height 16
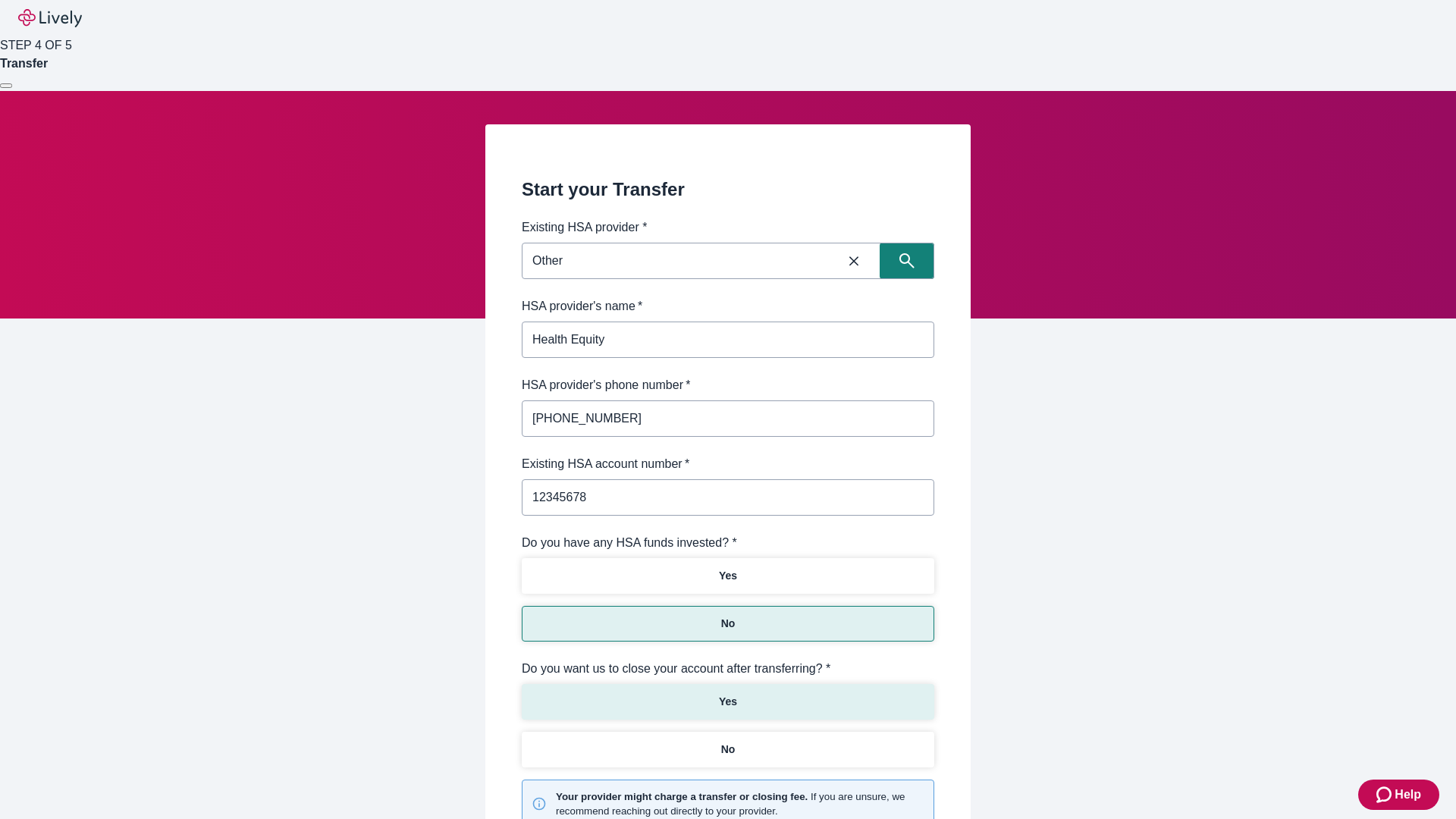
click at [728, 693] on p "Yes" at bounding box center [728, 701] width 18 height 16
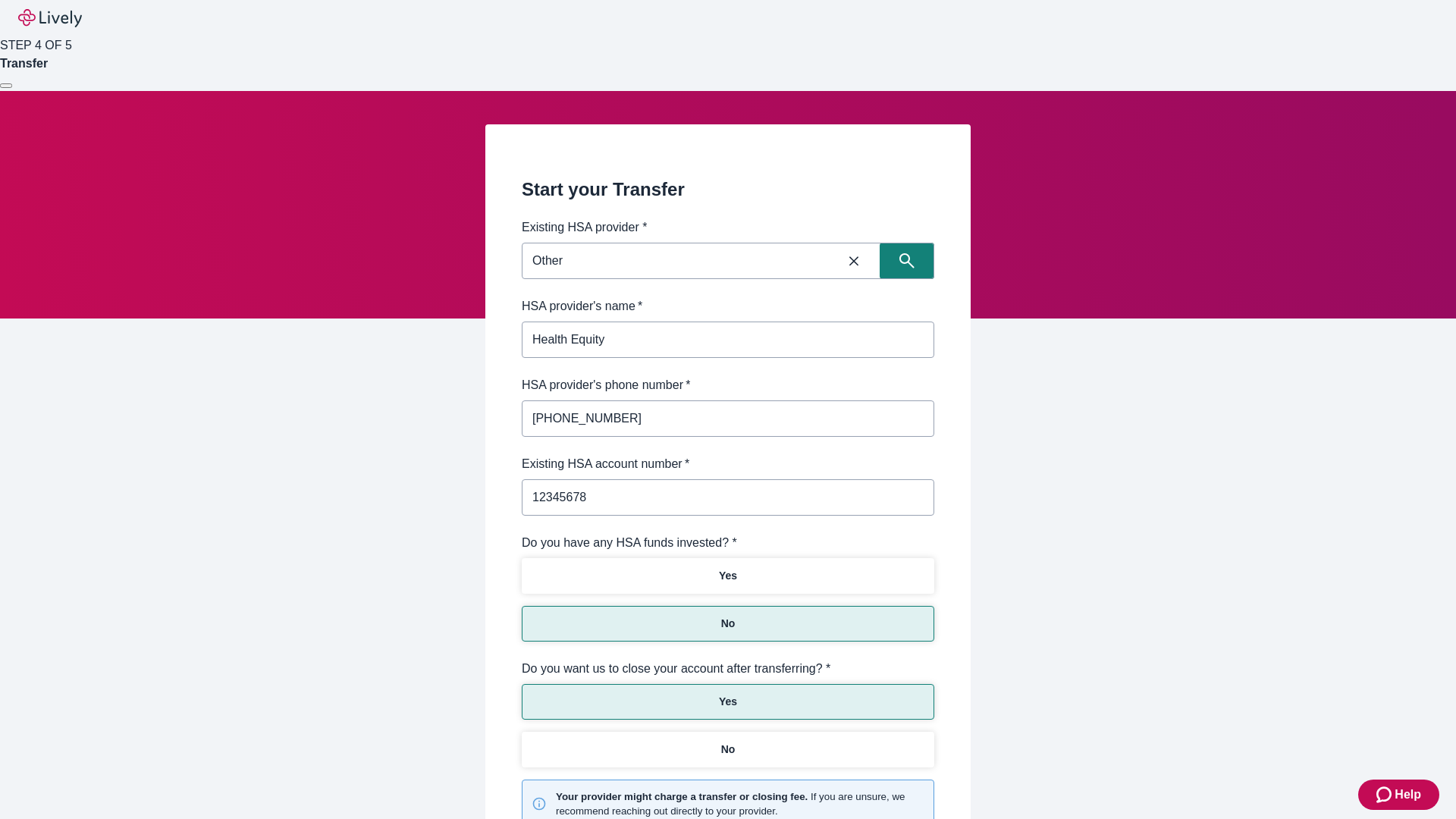
scroll to position [158, 0]
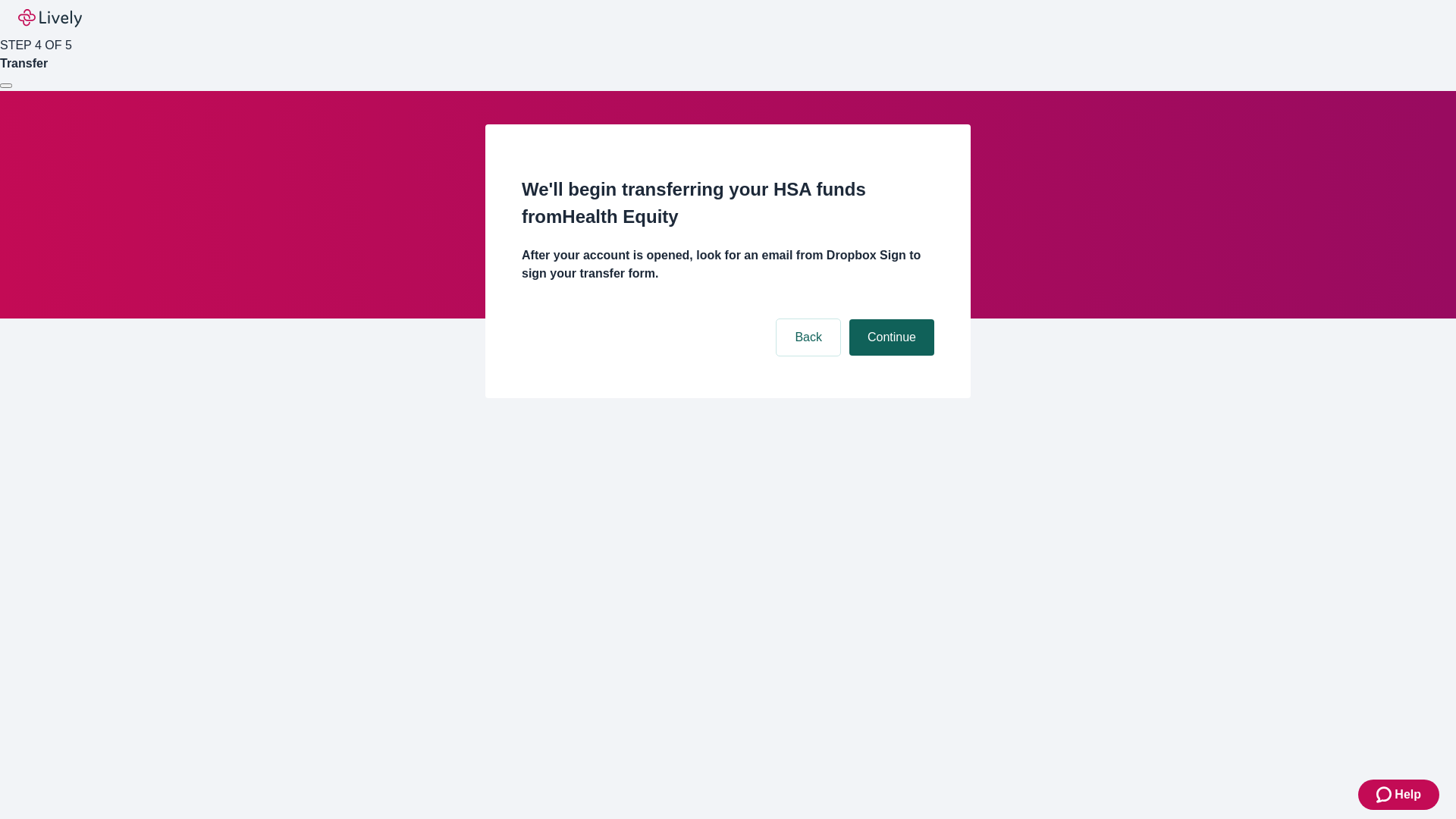
click at [890, 319] on button "Continue" at bounding box center [891, 337] width 85 height 36
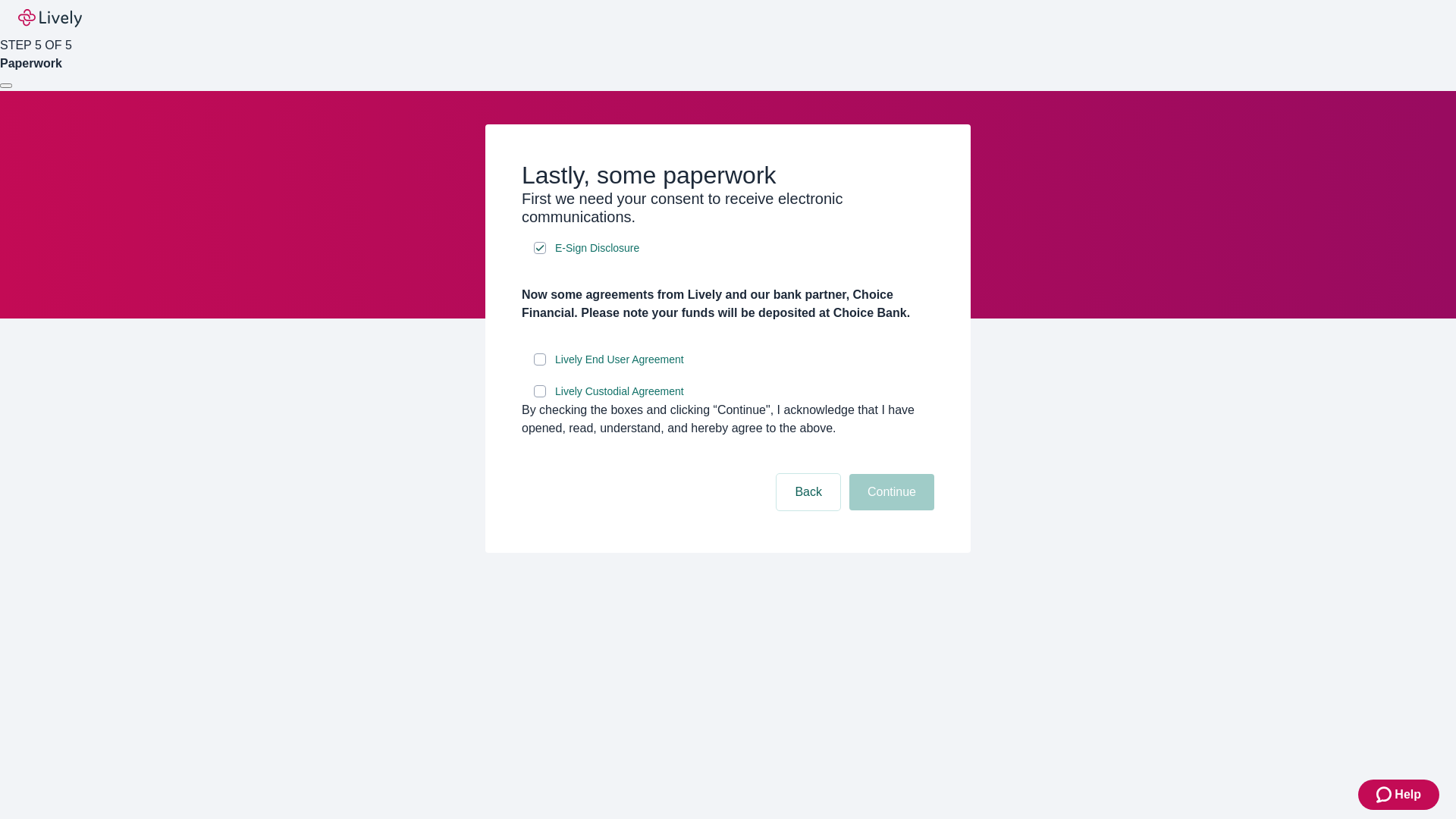
click at [540, 365] on input "Lively End User Agreement" at bounding box center [540, 360] width 12 height 12
checkbox input "true"
click at [540, 397] on input "Lively Custodial Agreement" at bounding box center [540, 392] width 12 height 12
checkbox input "true"
click at [890, 510] on button "Continue" at bounding box center [891, 491] width 85 height 36
